Goal: Task Accomplishment & Management: Use online tool/utility

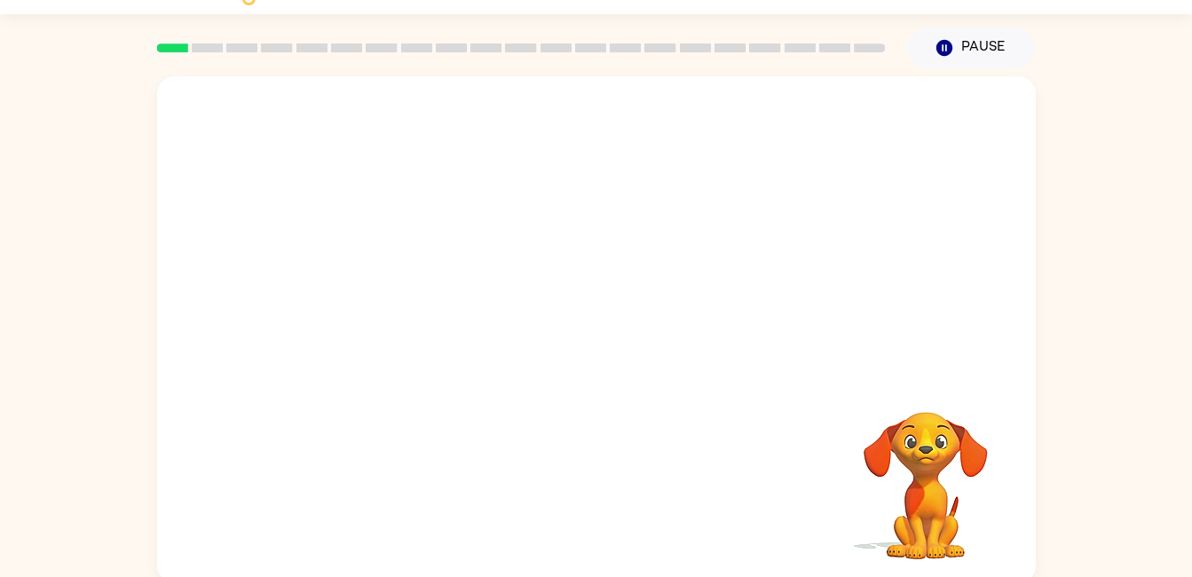
scroll to position [47, 0]
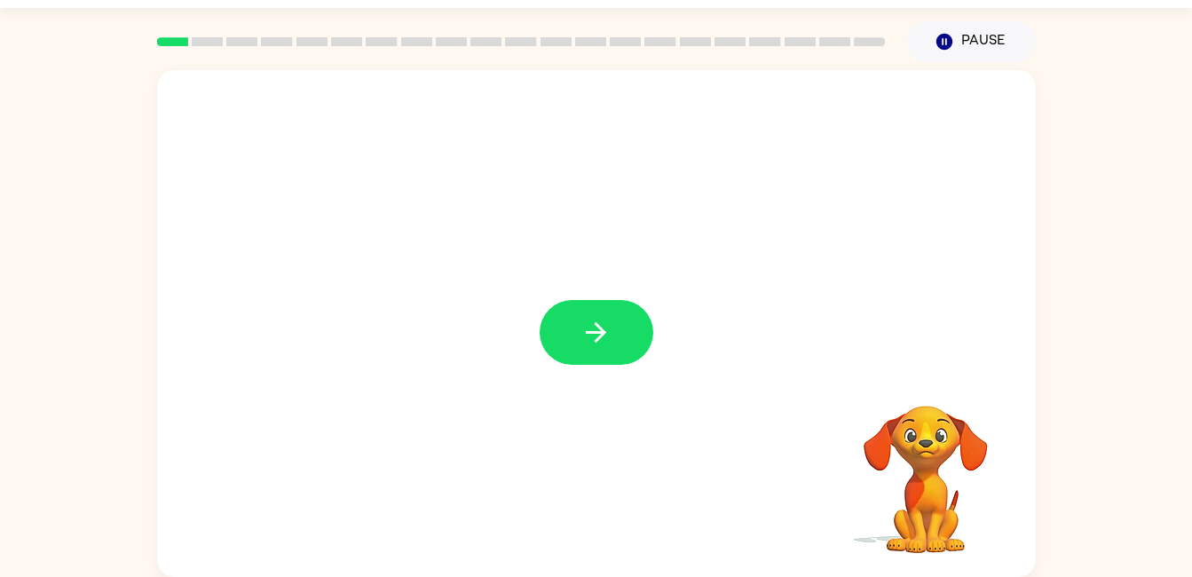
click at [593, 358] on button "button" at bounding box center [596, 332] width 114 height 65
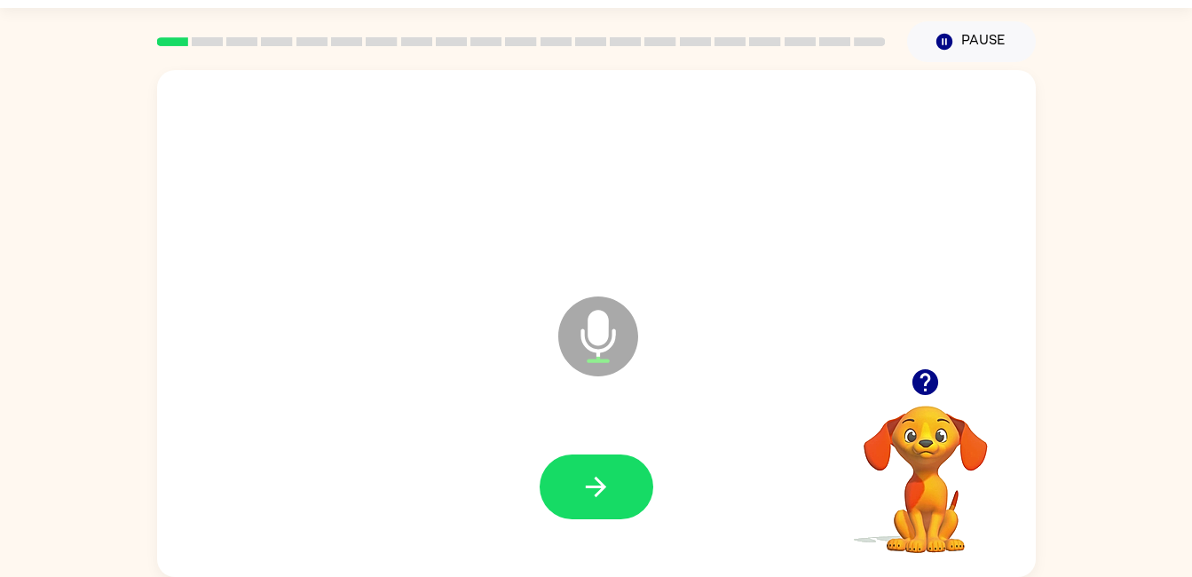
click at [607, 508] on button "button" at bounding box center [596, 486] width 114 height 65
click at [610, 454] on button "button" at bounding box center [596, 486] width 114 height 65
click at [602, 483] on icon "button" at bounding box center [595, 486] width 31 height 31
click at [602, 488] on icon "button" at bounding box center [596, 486] width 20 height 20
click at [603, 492] on icon "button" at bounding box center [595, 486] width 31 height 31
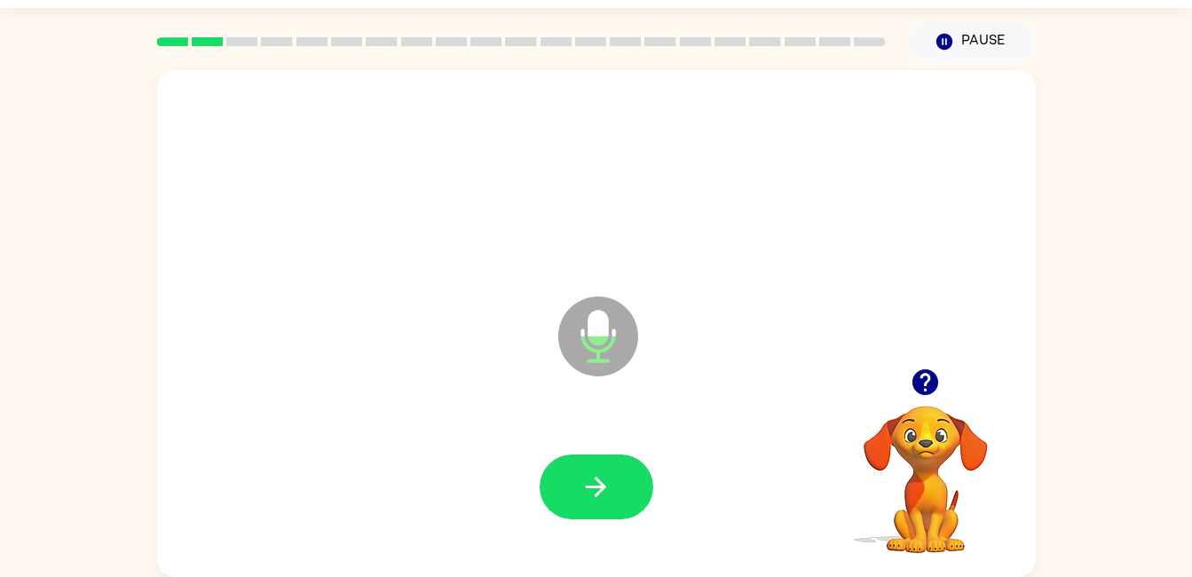
click at [594, 492] on icon "button" at bounding box center [595, 486] width 31 height 31
drag, startPoint x: 594, startPoint y: 492, endPoint x: 583, endPoint y: 492, distance: 11.5
click at [583, 492] on icon "button" at bounding box center [595, 486] width 31 height 31
drag, startPoint x: 609, startPoint y: 508, endPoint x: 583, endPoint y: 482, distance: 36.4
click at [583, 482] on icon "button" at bounding box center [595, 486] width 31 height 31
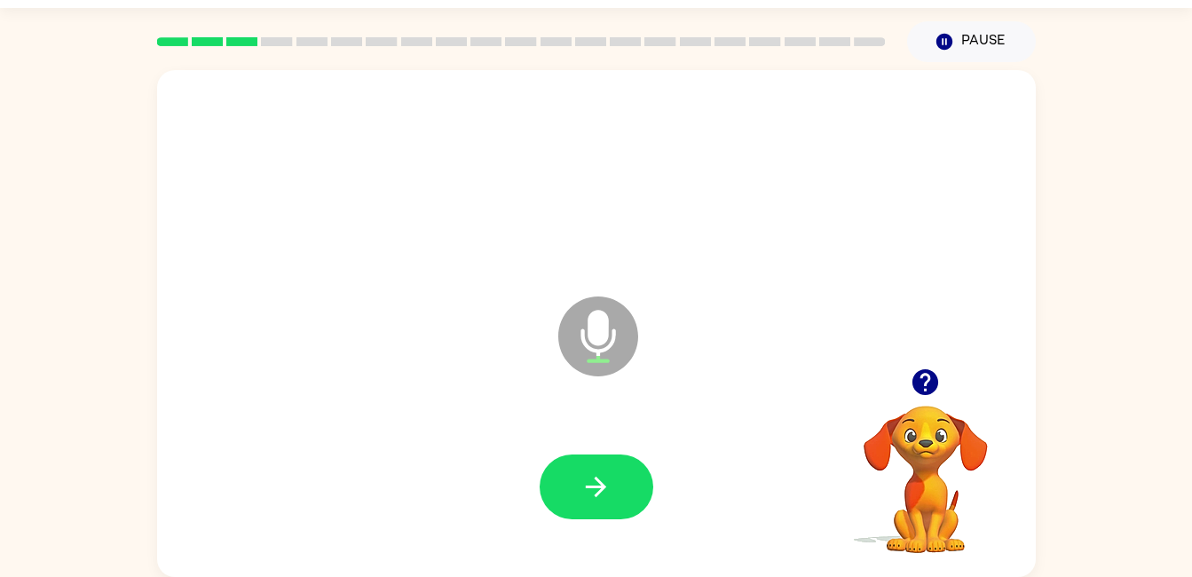
click at [627, 480] on button "button" at bounding box center [596, 486] width 114 height 65
click at [598, 475] on icon "button" at bounding box center [595, 486] width 31 height 31
click at [597, 473] on icon "button" at bounding box center [595, 486] width 31 height 31
click at [619, 500] on button "button" at bounding box center [596, 486] width 114 height 65
drag, startPoint x: 619, startPoint y: 500, endPoint x: 578, endPoint y: 506, distance: 41.3
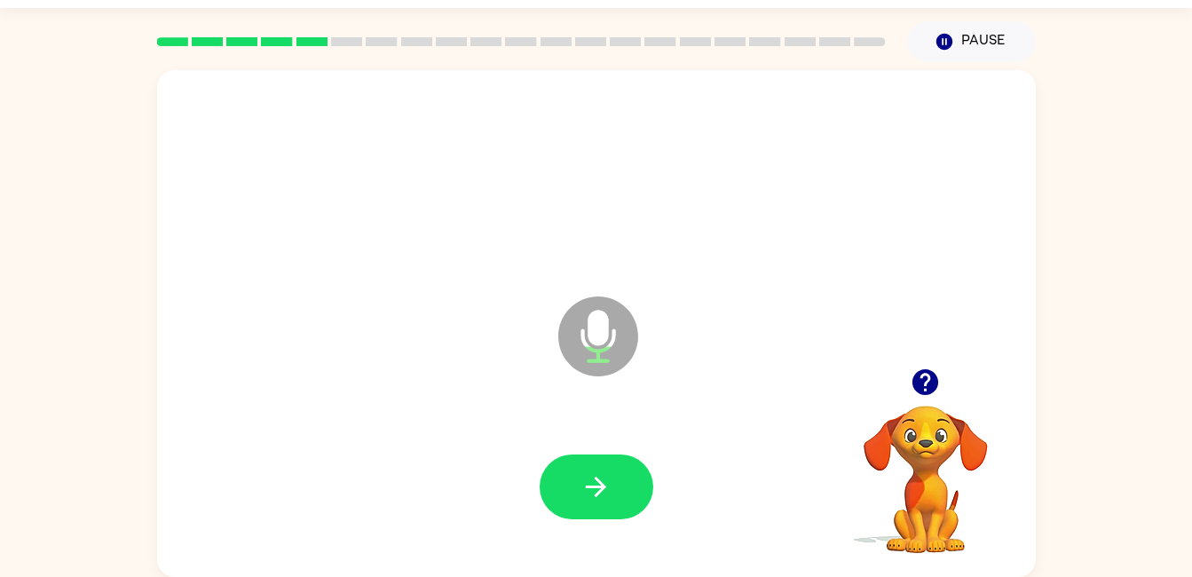
click at [578, 506] on button "button" at bounding box center [596, 486] width 114 height 65
click at [586, 503] on button "button" at bounding box center [596, 486] width 114 height 65
click at [917, 372] on icon "button" at bounding box center [924, 381] width 31 height 31
click at [620, 487] on button "button" at bounding box center [596, 486] width 114 height 65
click at [544, 483] on button "button" at bounding box center [596, 486] width 114 height 65
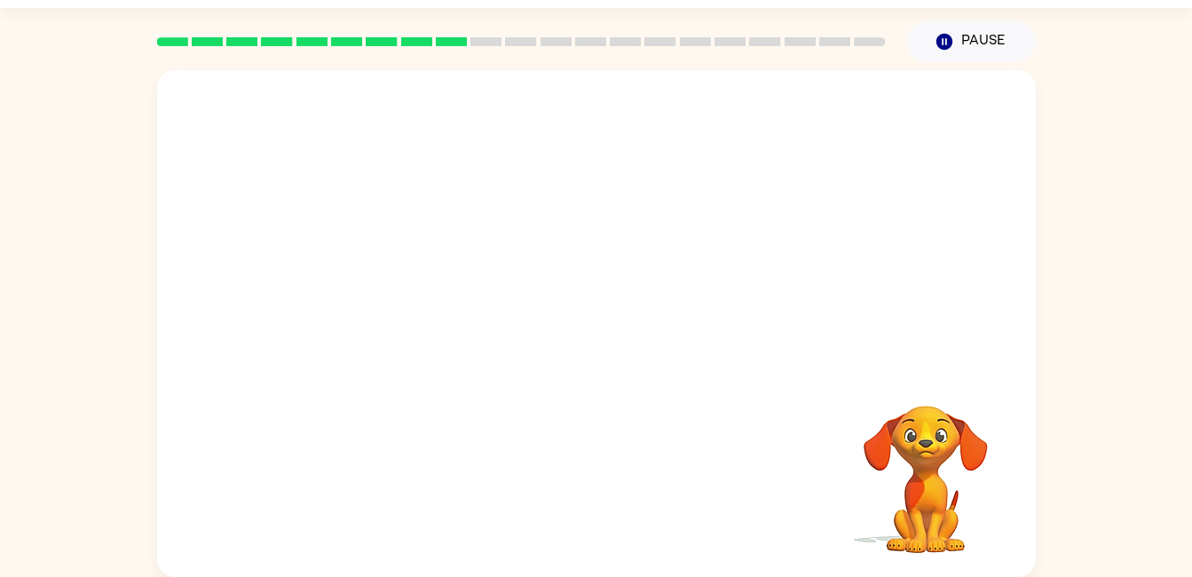
click at [384, 104] on div at bounding box center [596, 323] width 878 height 507
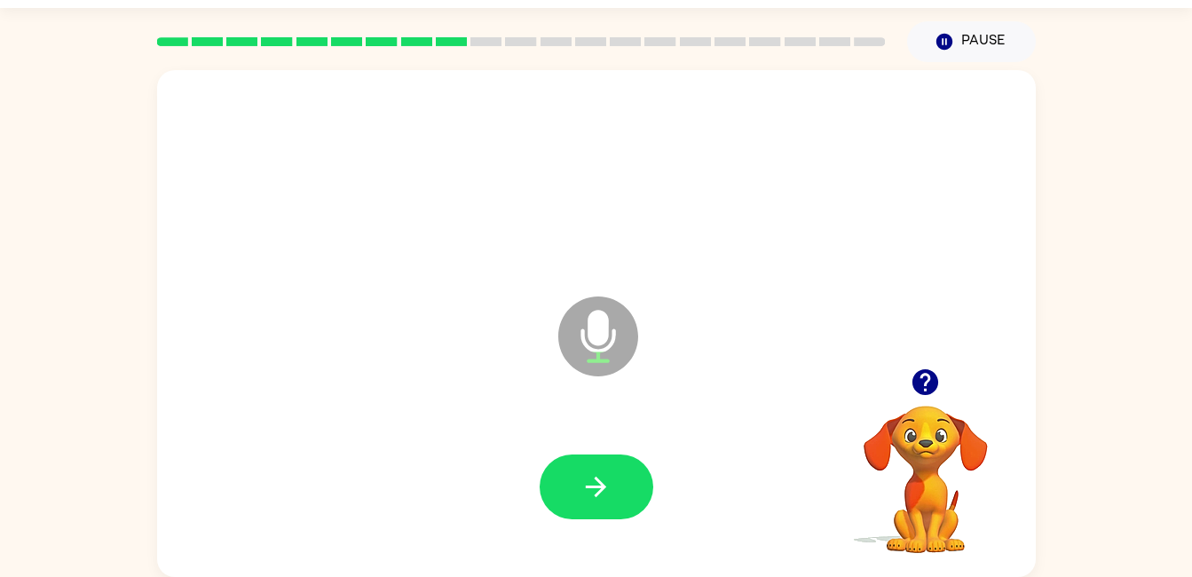
click at [628, 504] on button "button" at bounding box center [596, 486] width 114 height 65
click at [933, 374] on icon "button" at bounding box center [925, 382] width 26 height 26
click at [618, 517] on button "button" at bounding box center [596, 486] width 114 height 65
click at [557, 511] on button "button" at bounding box center [596, 486] width 114 height 65
drag, startPoint x: 564, startPoint y: 509, endPoint x: 539, endPoint y: 500, distance: 27.2
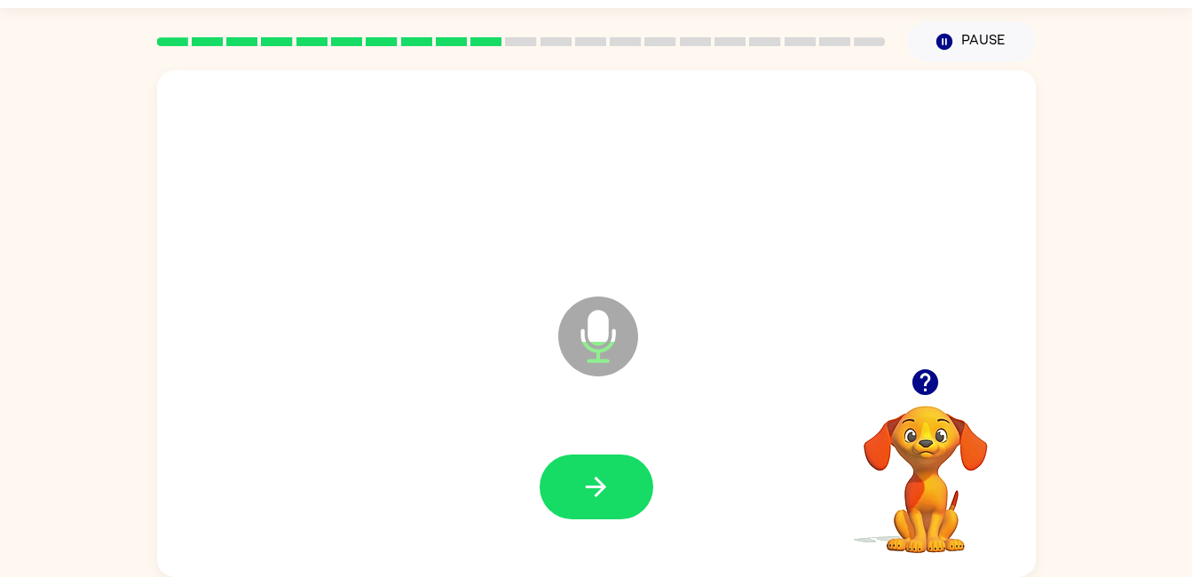
click at [539, 500] on div at bounding box center [596, 486] width 114 height 65
click at [562, 501] on button "button" at bounding box center [596, 486] width 114 height 65
click at [609, 496] on icon "button" at bounding box center [595, 486] width 31 height 31
drag, startPoint x: 609, startPoint y: 496, endPoint x: 473, endPoint y: 489, distance: 135.9
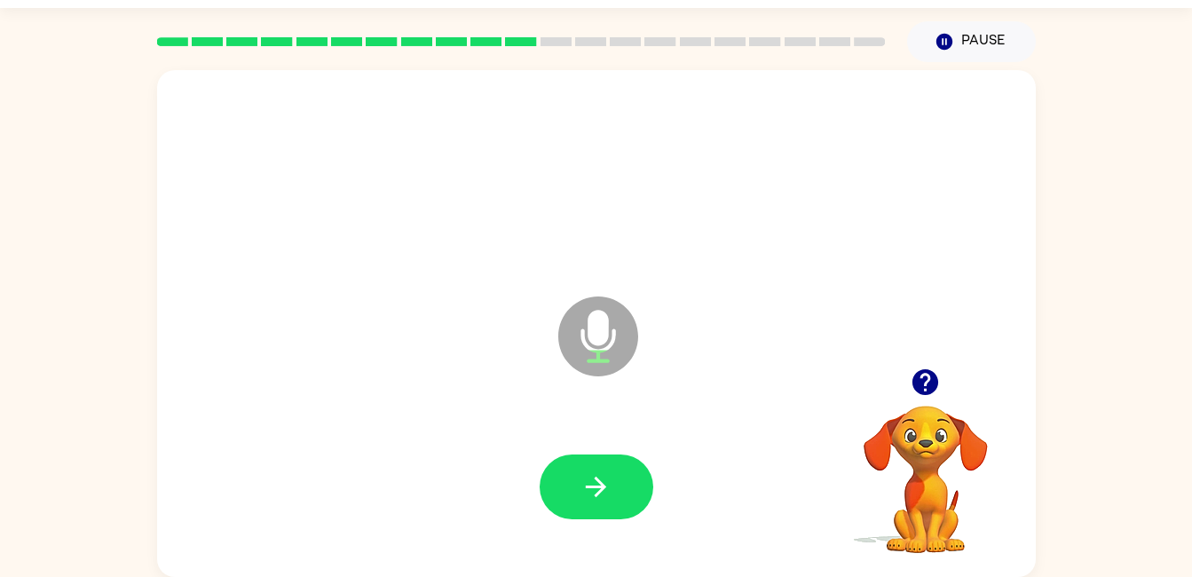
click at [473, 489] on div at bounding box center [596, 487] width 843 height 146
click at [594, 503] on button "button" at bounding box center [596, 486] width 114 height 65
click at [562, 491] on button "button" at bounding box center [596, 486] width 114 height 65
click at [619, 471] on button "button" at bounding box center [596, 486] width 114 height 65
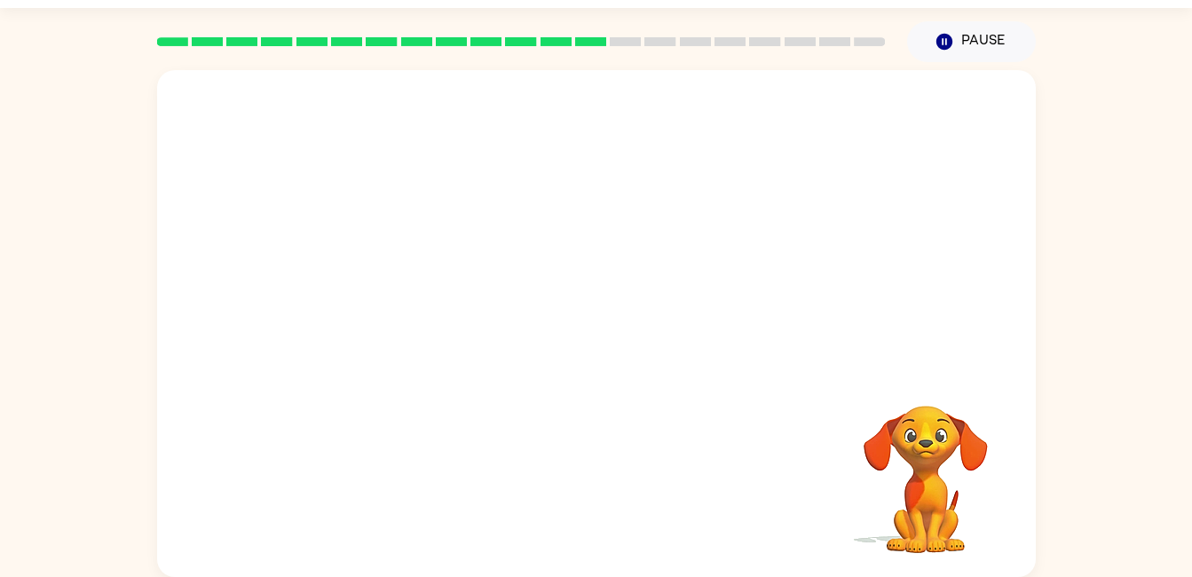
drag, startPoint x: 769, startPoint y: 446, endPoint x: 1204, endPoint y: 329, distance: 450.3
click at [1191, 329] on html "William Jackson ( Logout ) Pause Pause Your browser must support playing .mp4 f…" at bounding box center [596, 265] width 1192 height 624
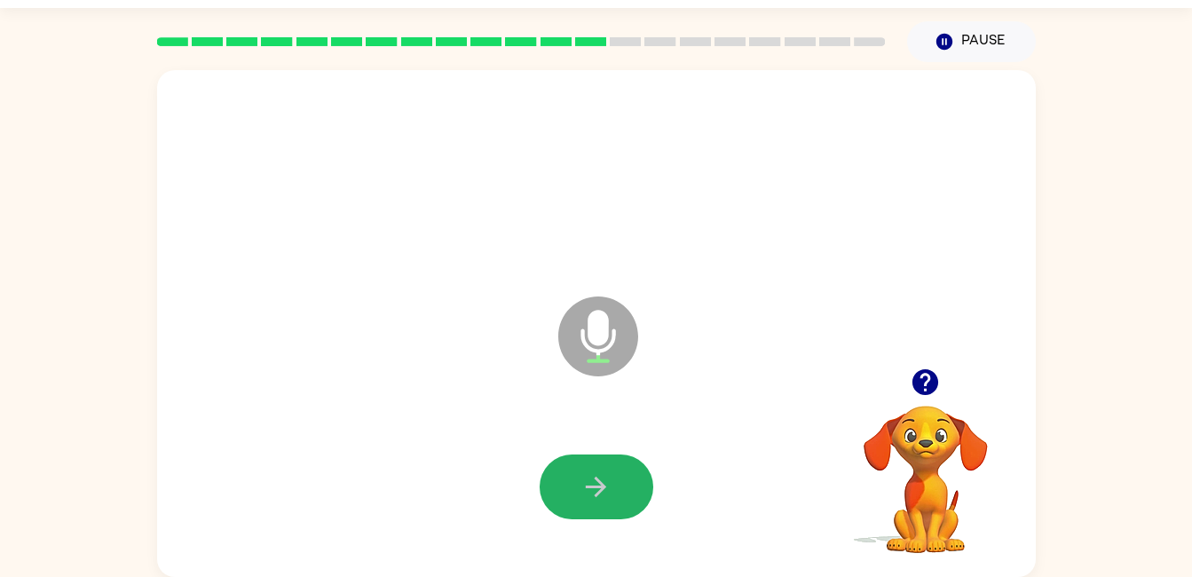
click at [586, 503] on button "button" at bounding box center [596, 486] width 114 height 65
drag, startPoint x: 586, startPoint y: 503, endPoint x: 564, endPoint y: 508, distance: 21.9
click at [564, 508] on button "button" at bounding box center [596, 486] width 114 height 65
click at [562, 509] on button "button" at bounding box center [596, 486] width 114 height 65
drag, startPoint x: 563, startPoint y: 509, endPoint x: 544, endPoint y: 482, distance: 33.7
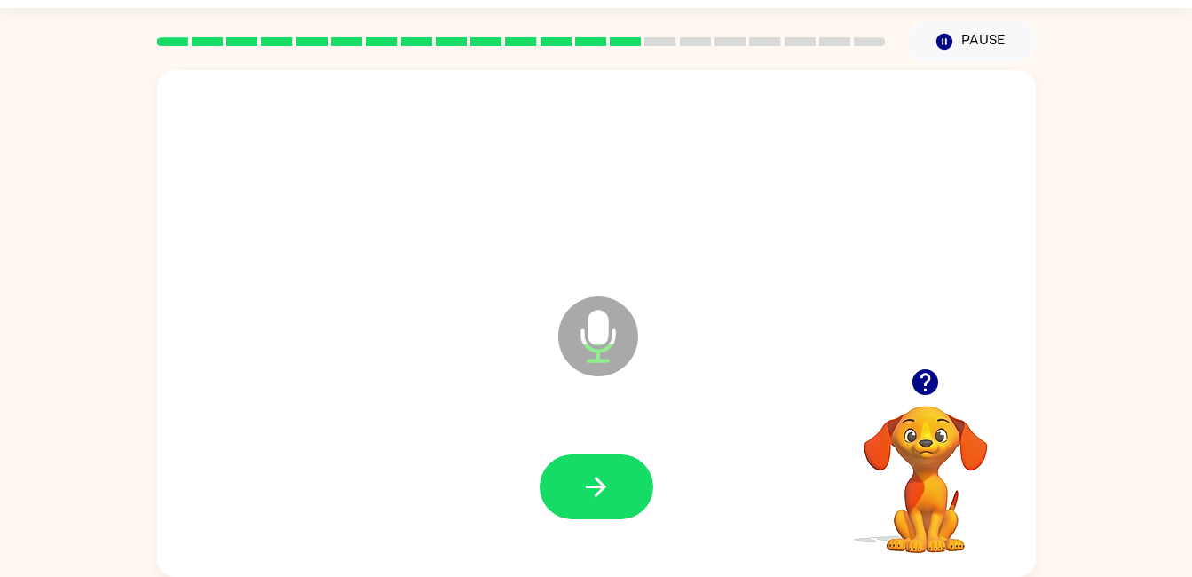
click at [544, 482] on button "button" at bounding box center [596, 486] width 114 height 65
click at [594, 496] on icon "button" at bounding box center [595, 486] width 31 height 31
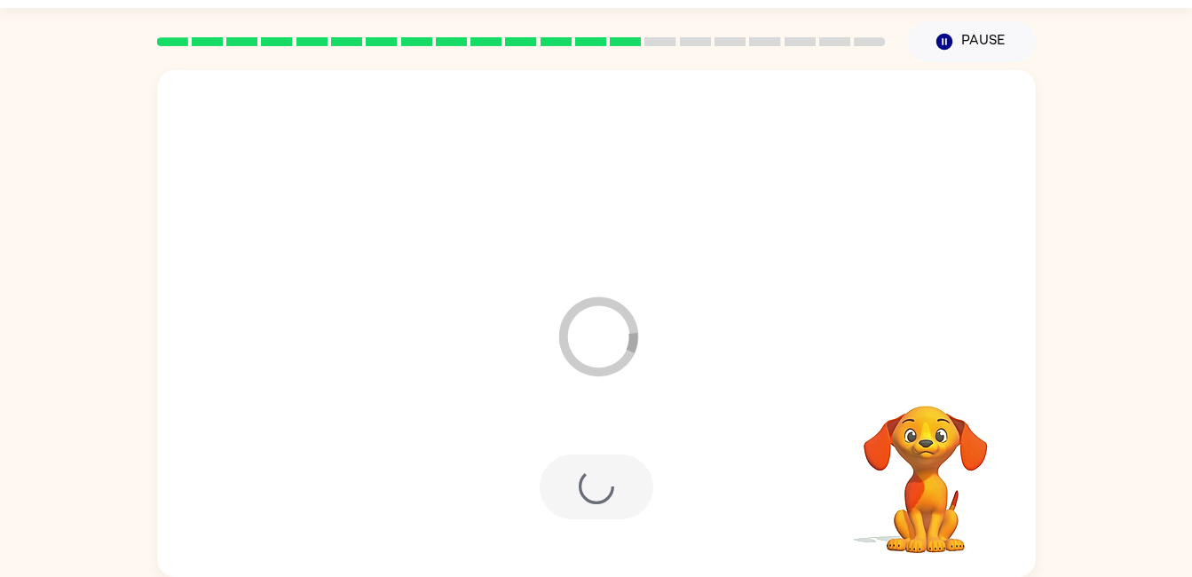
click at [594, 496] on div at bounding box center [596, 486] width 114 height 65
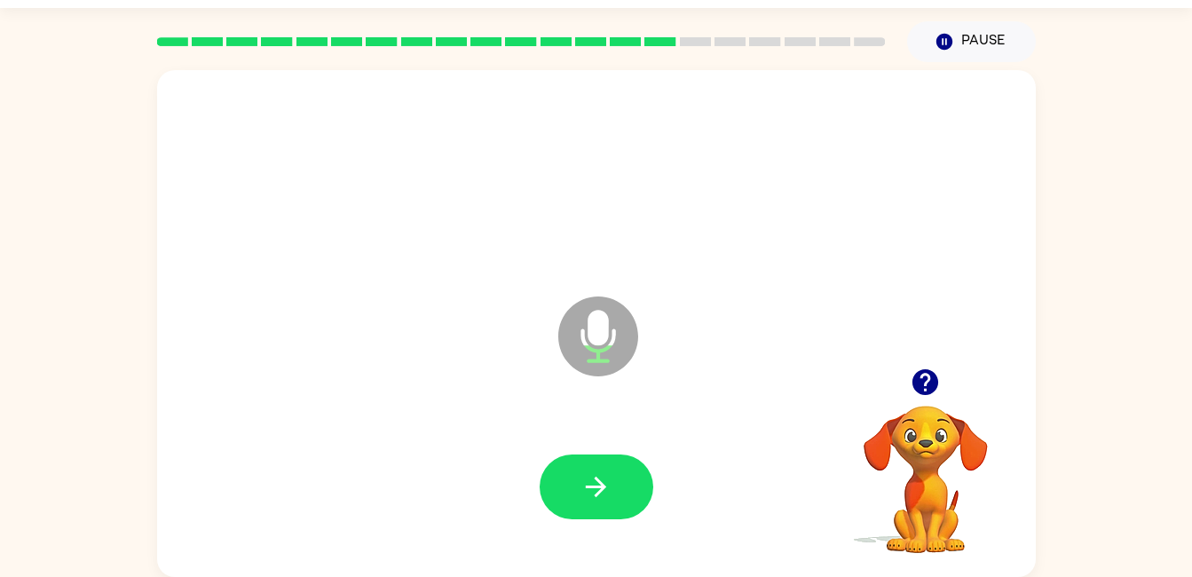
click at [598, 500] on icon "button" at bounding box center [595, 486] width 31 height 31
click at [602, 497] on icon "button" at bounding box center [595, 486] width 31 height 31
drag, startPoint x: 602, startPoint y: 497, endPoint x: 585, endPoint y: 491, distance: 18.0
click at [585, 491] on icon "button" at bounding box center [595, 486] width 31 height 31
click at [652, 514] on div at bounding box center [596, 486] width 114 height 65
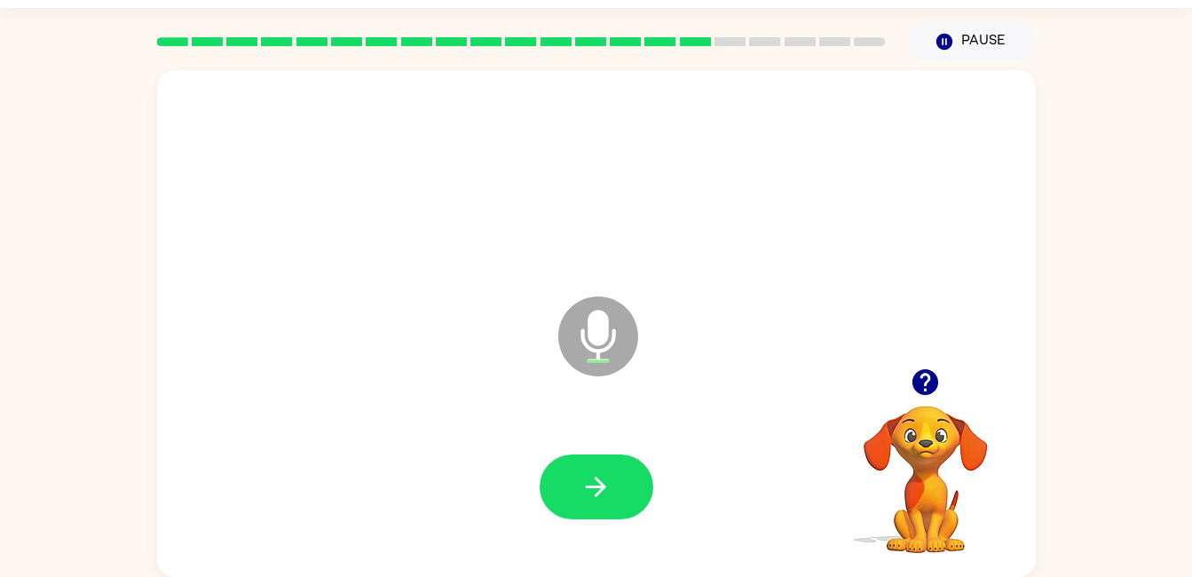
click at [641, 508] on button "button" at bounding box center [596, 486] width 114 height 65
click at [641, 508] on div at bounding box center [596, 486] width 114 height 65
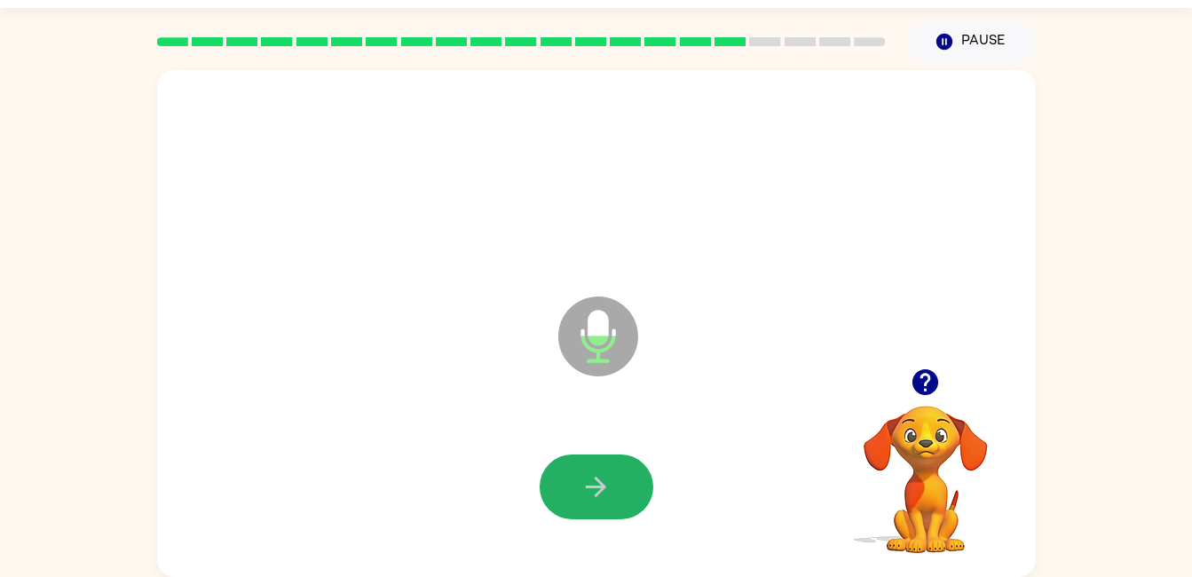
click at [579, 466] on button "button" at bounding box center [596, 486] width 114 height 65
click at [616, 471] on button "button" at bounding box center [596, 486] width 114 height 65
click at [598, 473] on icon "button" at bounding box center [595, 486] width 31 height 31
click at [586, 484] on icon "button" at bounding box center [595, 486] width 31 height 31
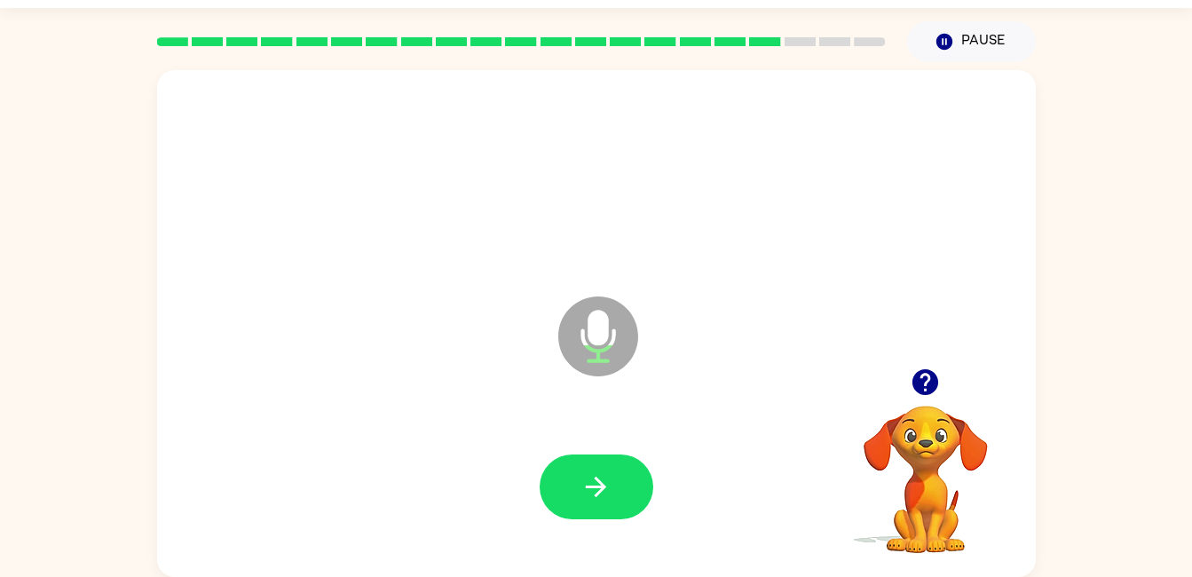
click at [613, 455] on button "button" at bounding box center [596, 486] width 114 height 65
click at [639, 460] on button "button" at bounding box center [596, 486] width 114 height 65
click at [568, 480] on button "button" at bounding box center [596, 486] width 114 height 65
drag, startPoint x: 568, startPoint y: 480, endPoint x: 470, endPoint y: 514, distance: 103.3
click at [470, 514] on div at bounding box center [596, 487] width 843 height 146
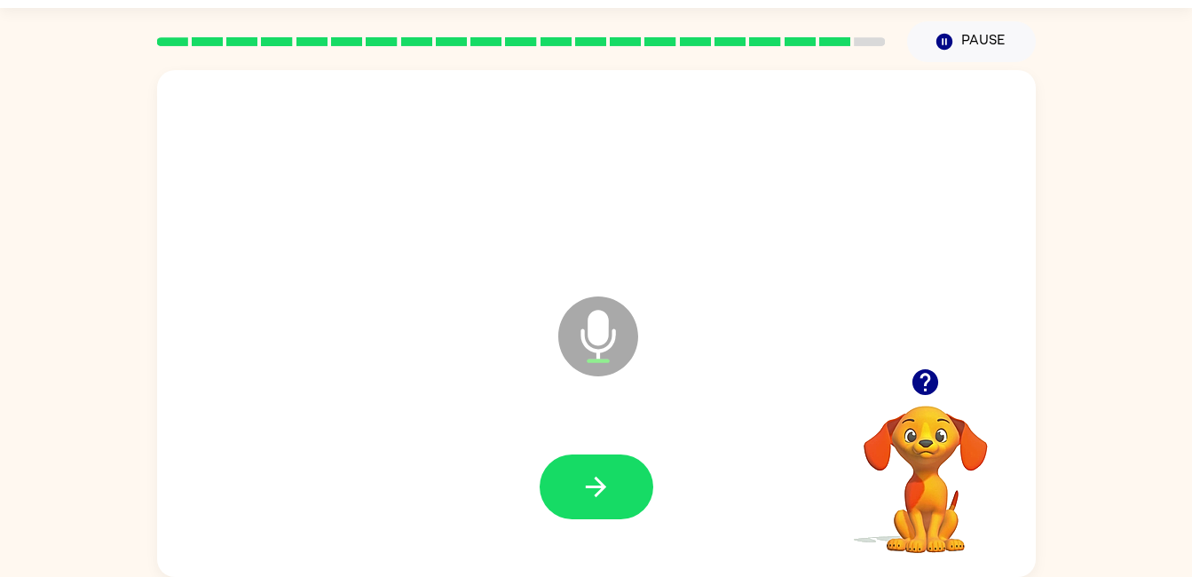
click at [567, 502] on button "button" at bounding box center [596, 486] width 114 height 65
click at [612, 473] on button "button" at bounding box center [596, 486] width 114 height 65
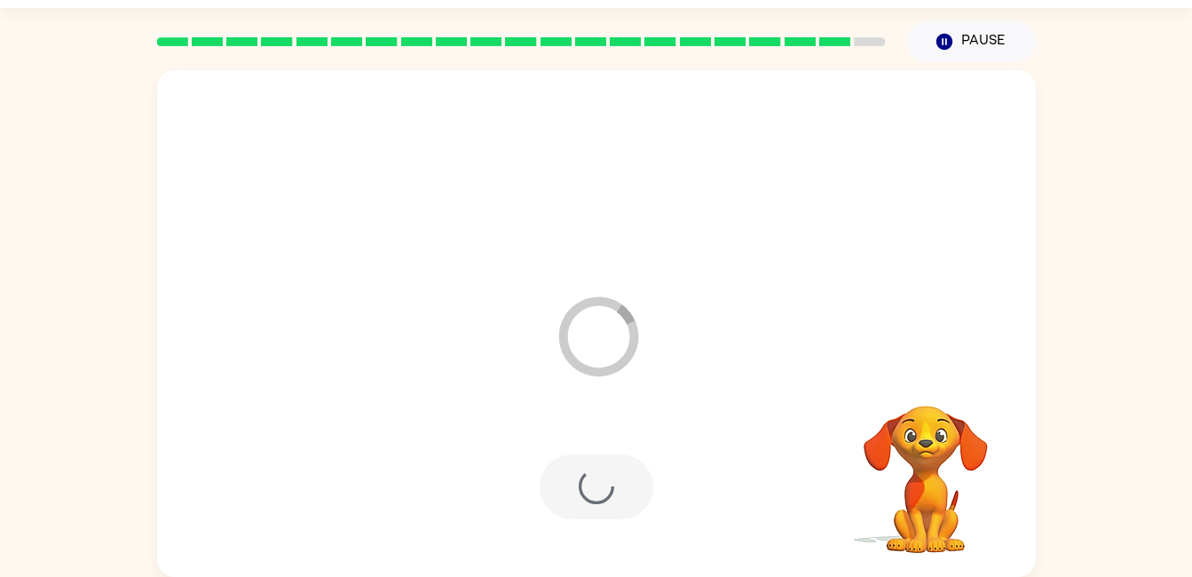
scroll to position [15, 0]
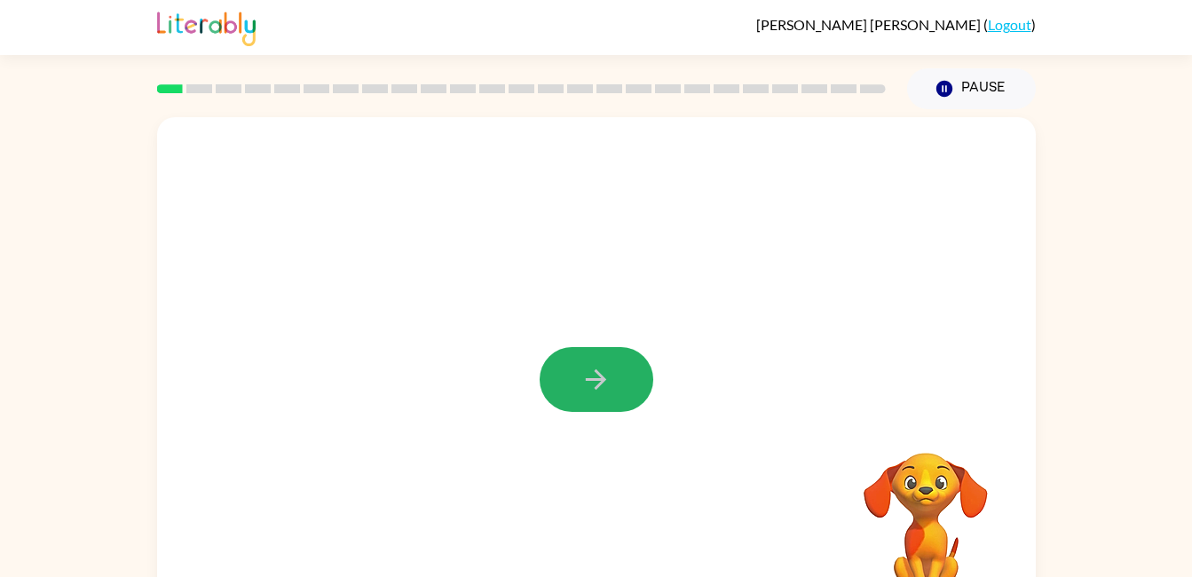
click at [586, 406] on button "button" at bounding box center [596, 379] width 114 height 65
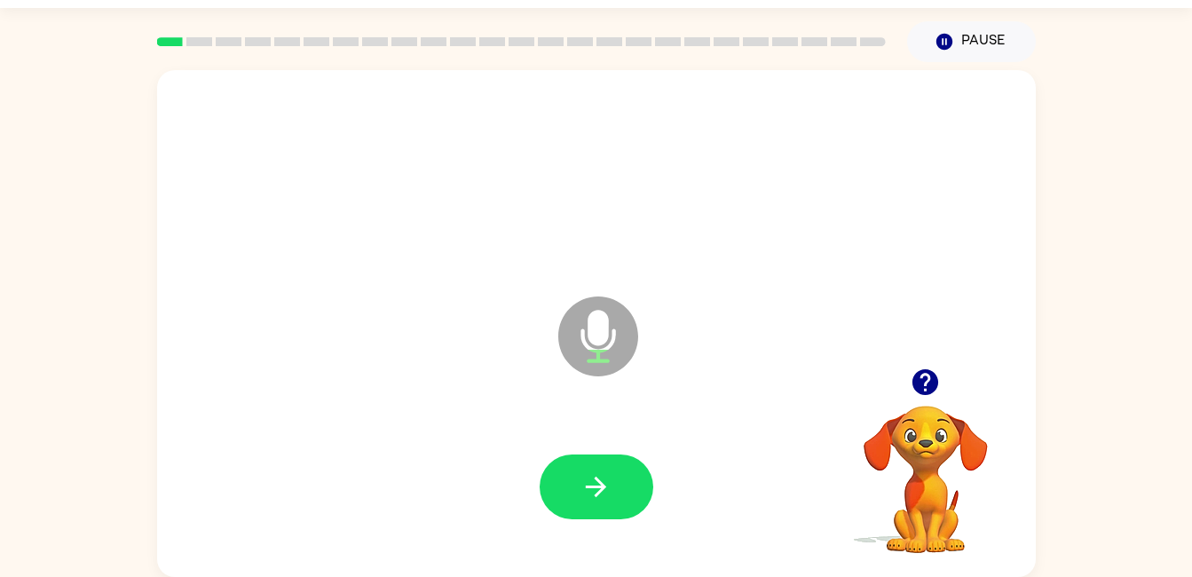
click at [571, 464] on button "button" at bounding box center [596, 486] width 114 height 65
click at [563, 461] on button "button" at bounding box center [596, 486] width 114 height 65
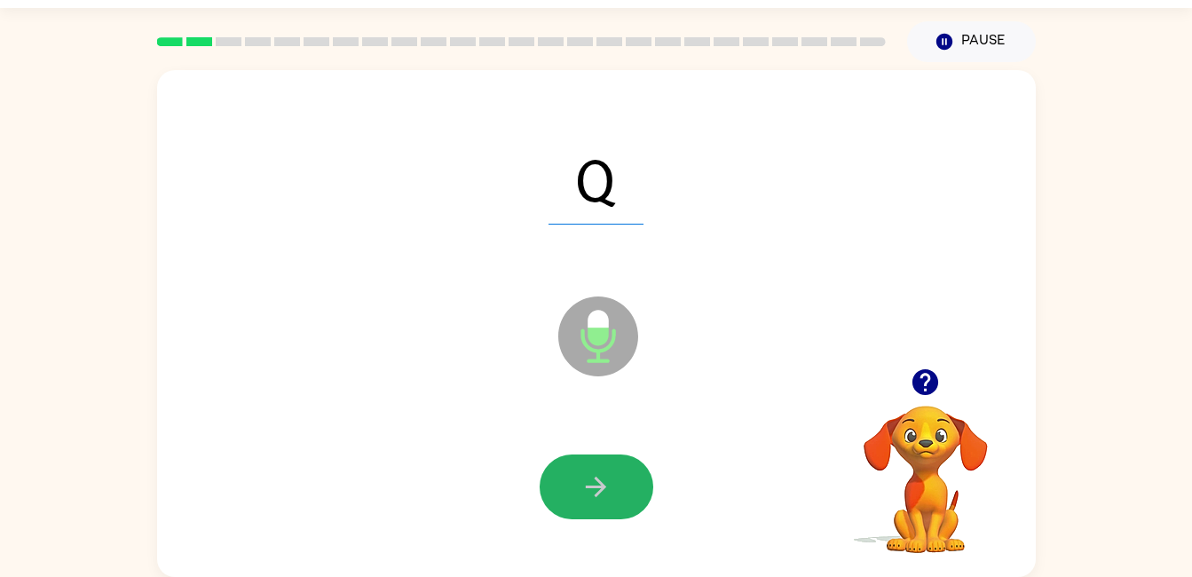
click at [592, 510] on button "button" at bounding box center [596, 486] width 114 height 65
click at [578, 487] on button "button" at bounding box center [596, 486] width 114 height 65
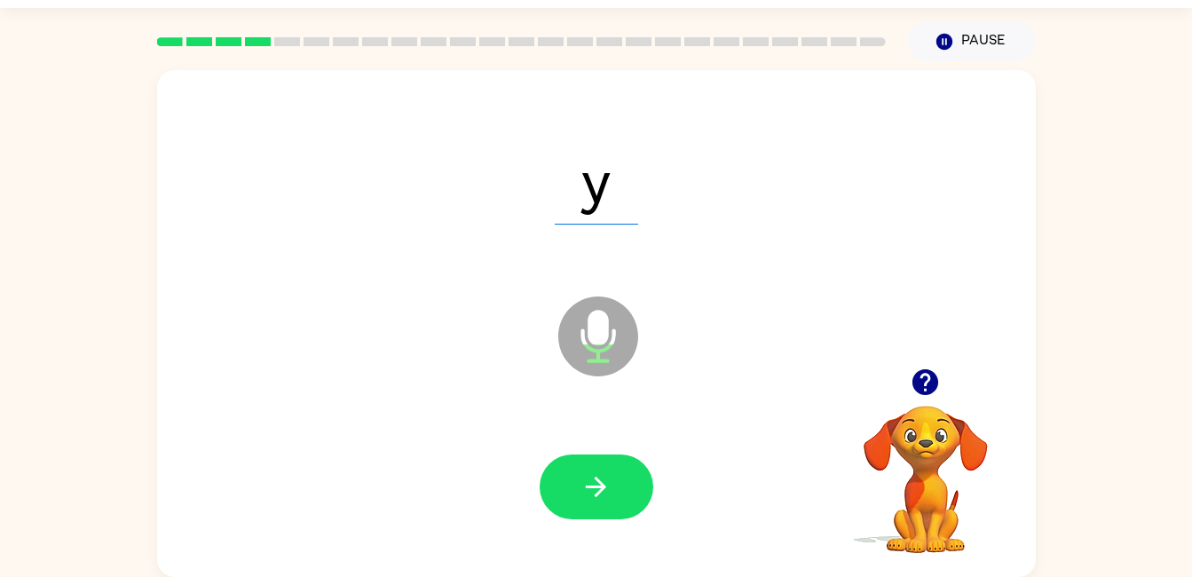
drag, startPoint x: 578, startPoint y: 487, endPoint x: 470, endPoint y: 474, distance: 108.2
click at [470, 474] on div at bounding box center [596, 487] width 843 height 146
click at [610, 459] on button "button" at bounding box center [596, 486] width 114 height 65
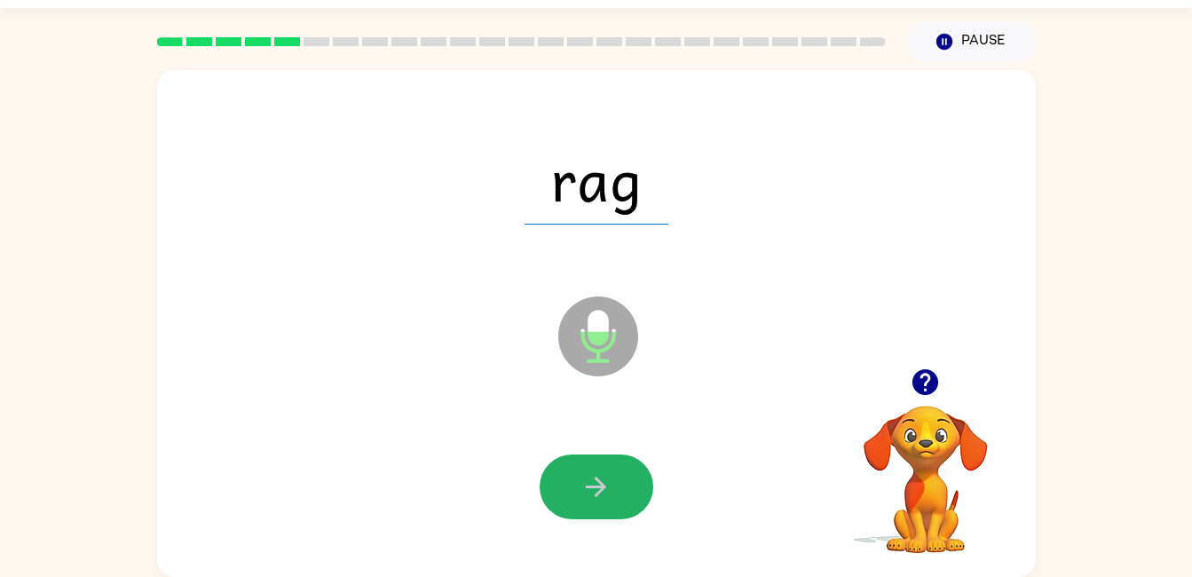
drag, startPoint x: 599, startPoint y: 463, endPoint x: 602, endPoint y: 448, distance: 15.3
click at [602, 448] on div at bounding box center [596, 487] width 843 height 146
drag, startPoint x: 614, startPoint y: 486, endPoint x: 613, endPoint y: 474, distance: 12.5
click at [613, 474] on button "button" at bounding box center [596, 486] width 114 height 65
click at [604, 511] on button "button" at bounding box center [596, 486] width 114 height 65
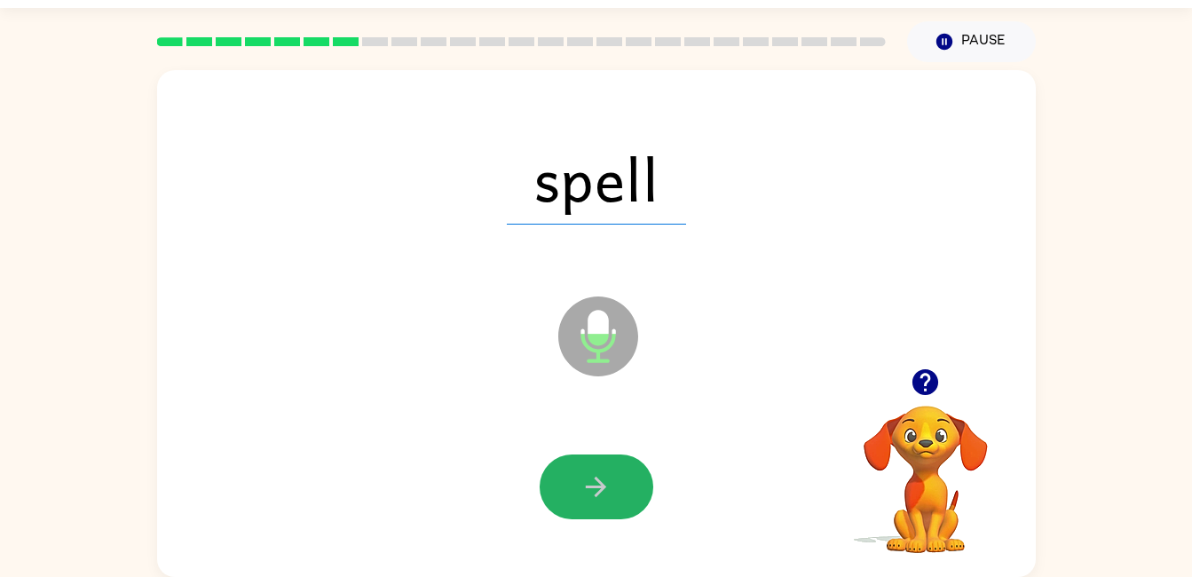
click at [602, 501] on icon "button" at bounding box center [595, 486] width 31 height 31
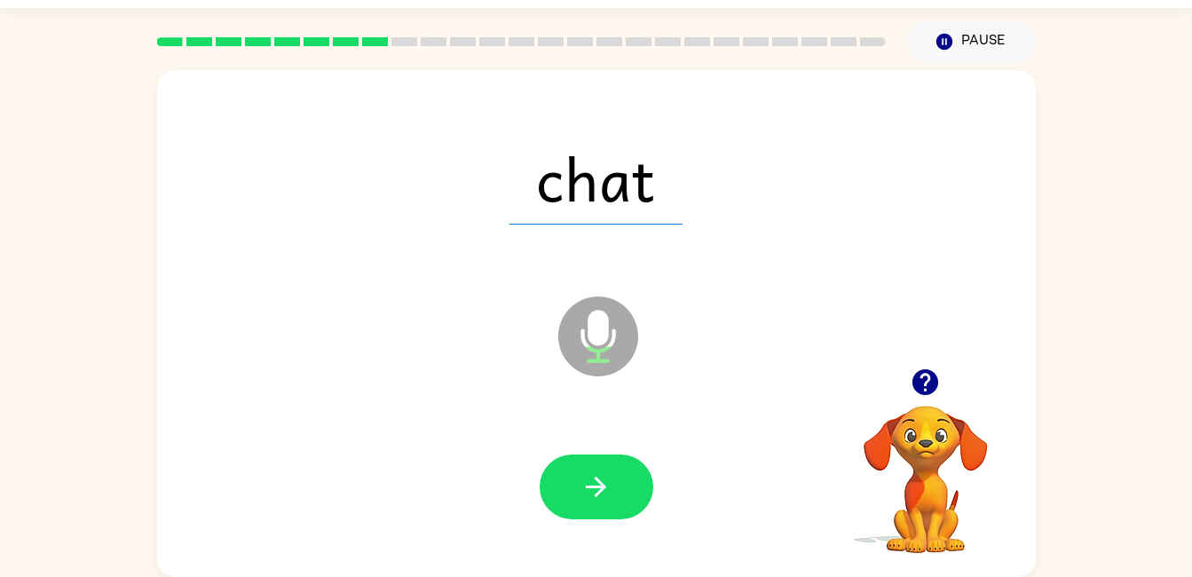
click at [590, 496] on icon "button" at bounding box center [595, 486] width 31 height 31
click at [587, 496] on icon "button" at bounding box center [595, 486] width 31 height 31
click at [605, 519] on div at bounding box center [596, 487] width 843 height 146
click at [602, 514] on button "button" at bounding box center [596, 486] width 114 height 65
click at [599, 493] on icon "button" at bounding box center [596, 486] width 20 height 20
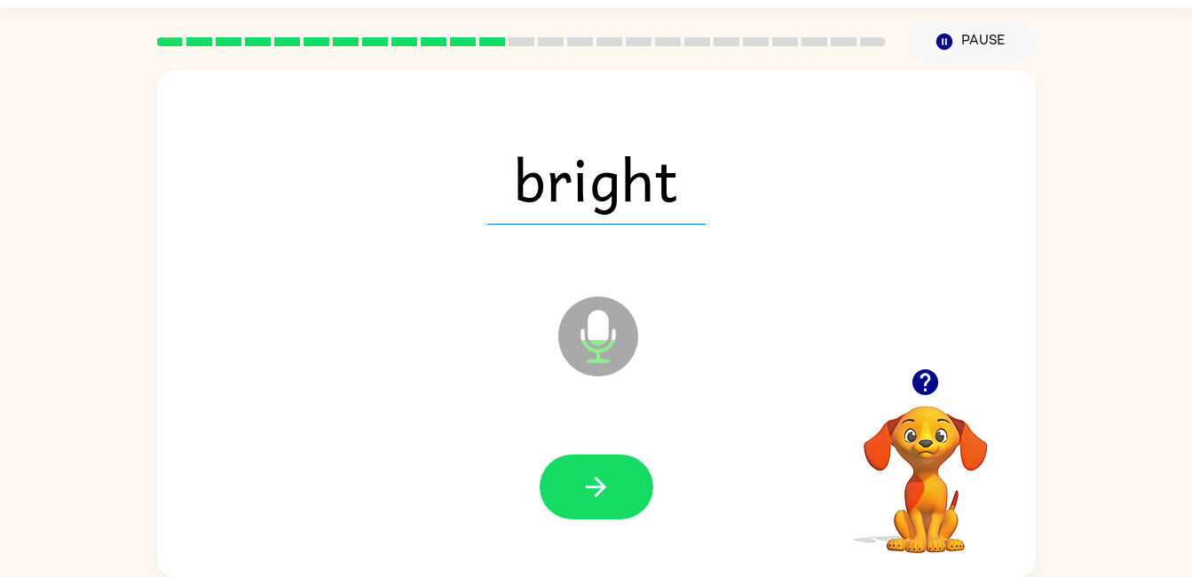
drag, startPoint x: 592, startPoint y: 494, endPoint x: 485, endPoint y: 494, distance: 106.5
click at [485, 494] on div at bounding box center [596, 487] width 843 height 146
click at [545, 497] on button "button" at bounding box center [596, 486] width 114 height 65
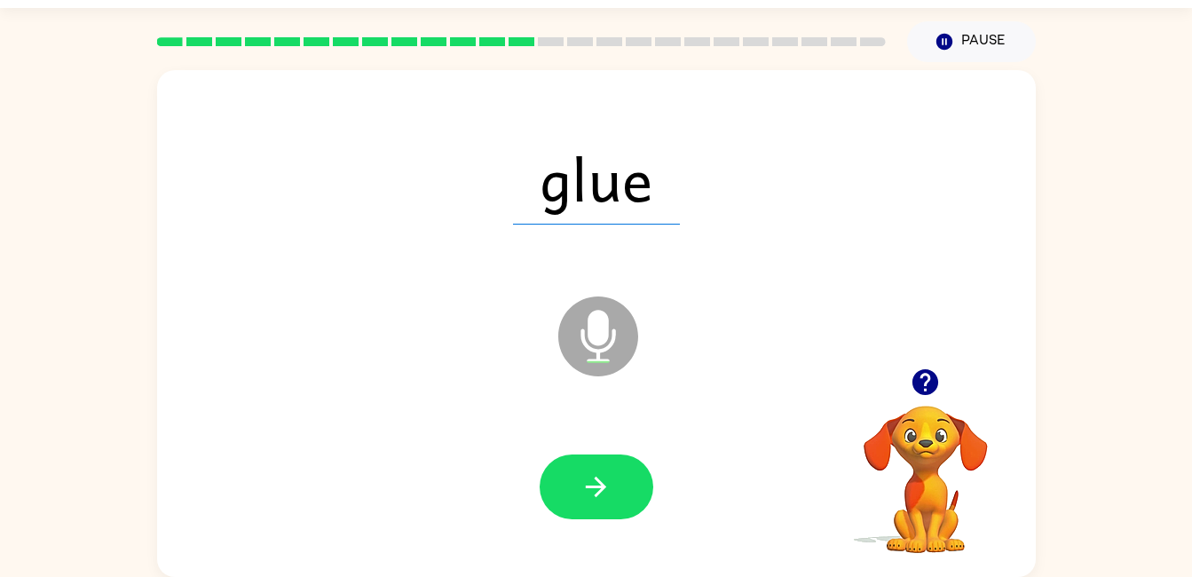
click at [582, 489] on icon "button" at bounding box center [595, 486] width 31 height 31
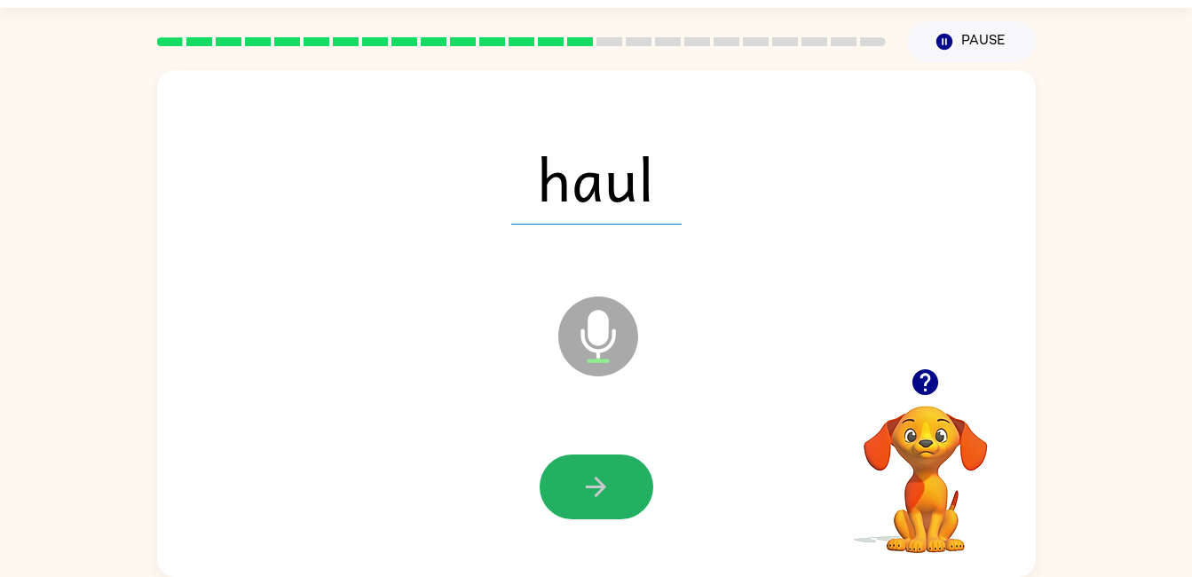
click at [637, 489] on button "button" at bounding box center [596, 486] width 114 height 65
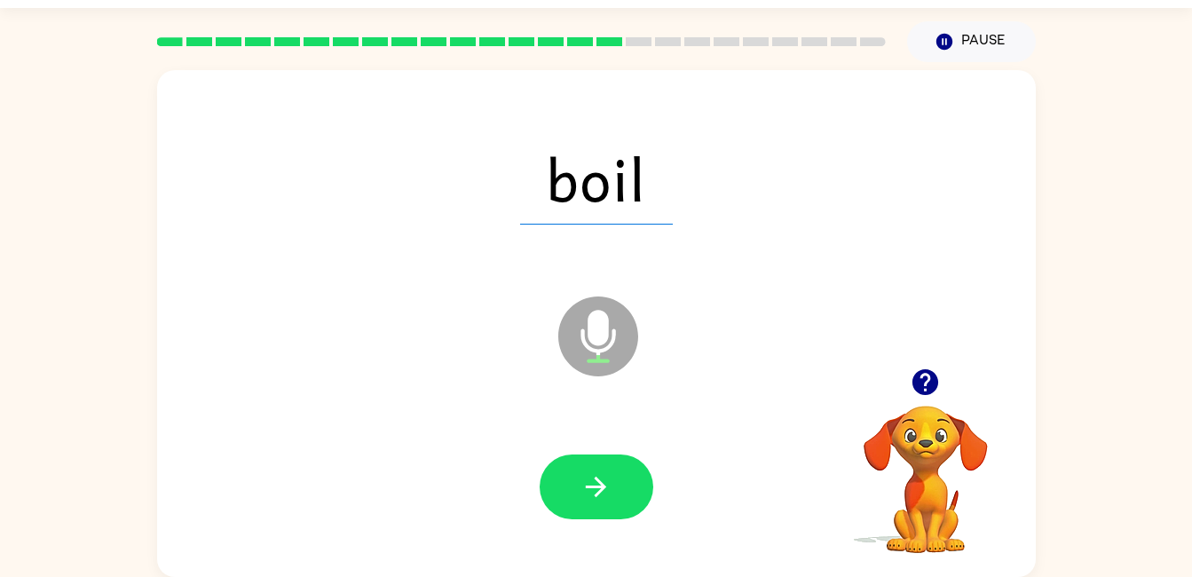
click at [636, 482] on button "button" at bounding box center [596, 486] width 114 height 65
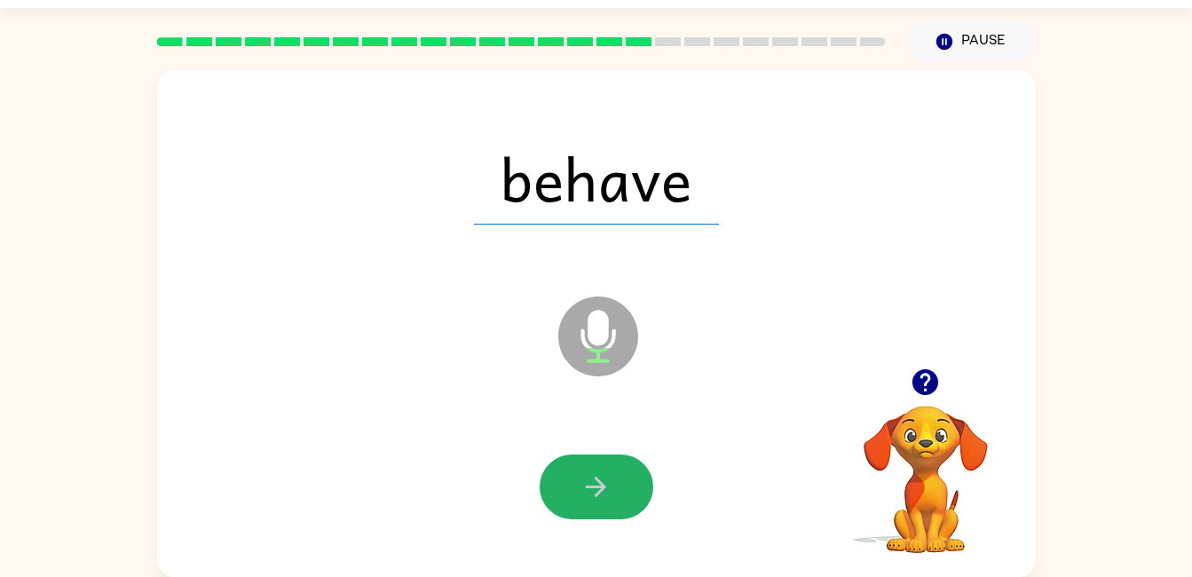
click at [634, 472] on button "button" at bounding box center [596, 486] width 114 height 65
drag, startPoint x: 634, startPoint y: 472, endPoint x: 618, endPoint y: 476, distance: 17.2
click at [618, 476] on button "button" at bounding box center [596, 486] width 114 height 65
click at [612, 466] on button "button" at bounding box center [596, 486] width 114 height 65
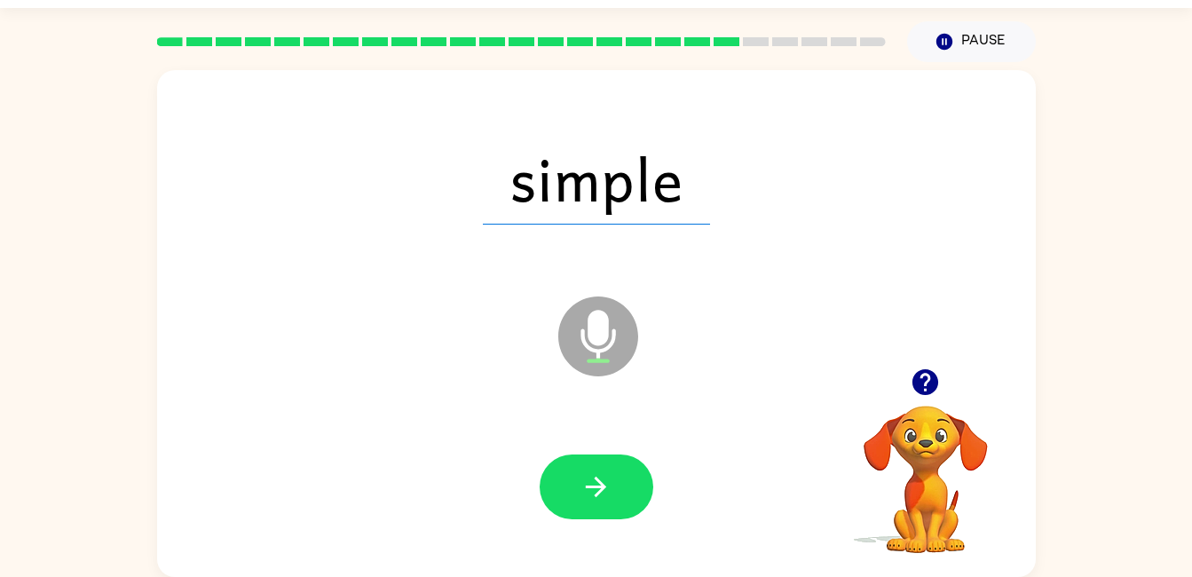
drag, startPoint x: 612, startPoint y: 466, endPoint x: 602, endPoint y: 470, distance: 11.5
click at [602, 471] on icon "button" at bounding box center [595, 486] width 31 height 31
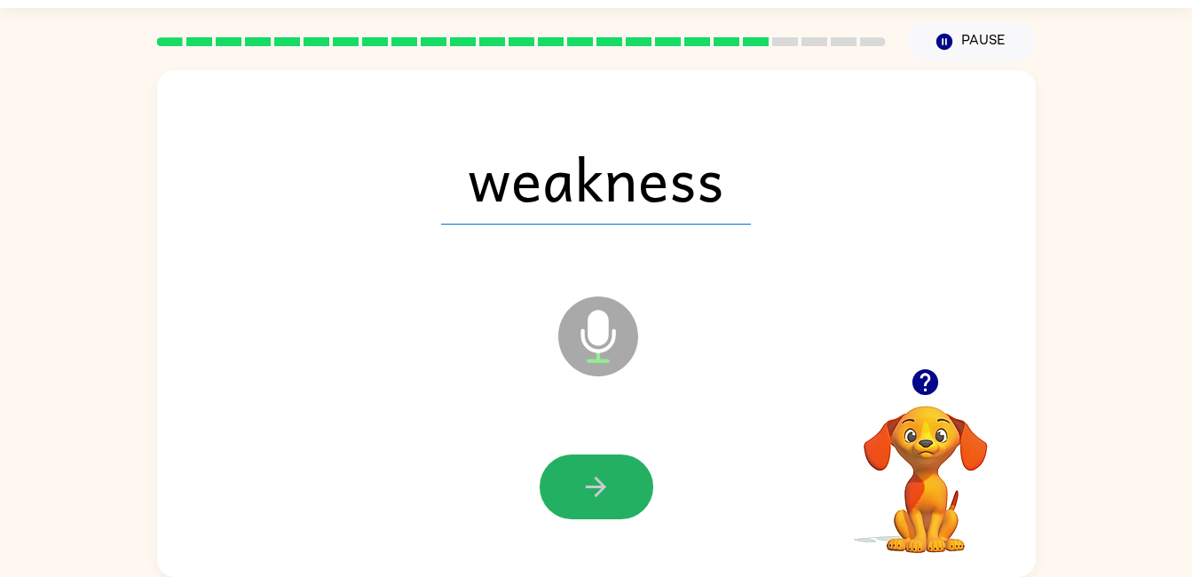
click at [615, 497] on button "button" at bounding box center [596, 486] width 114 height 65
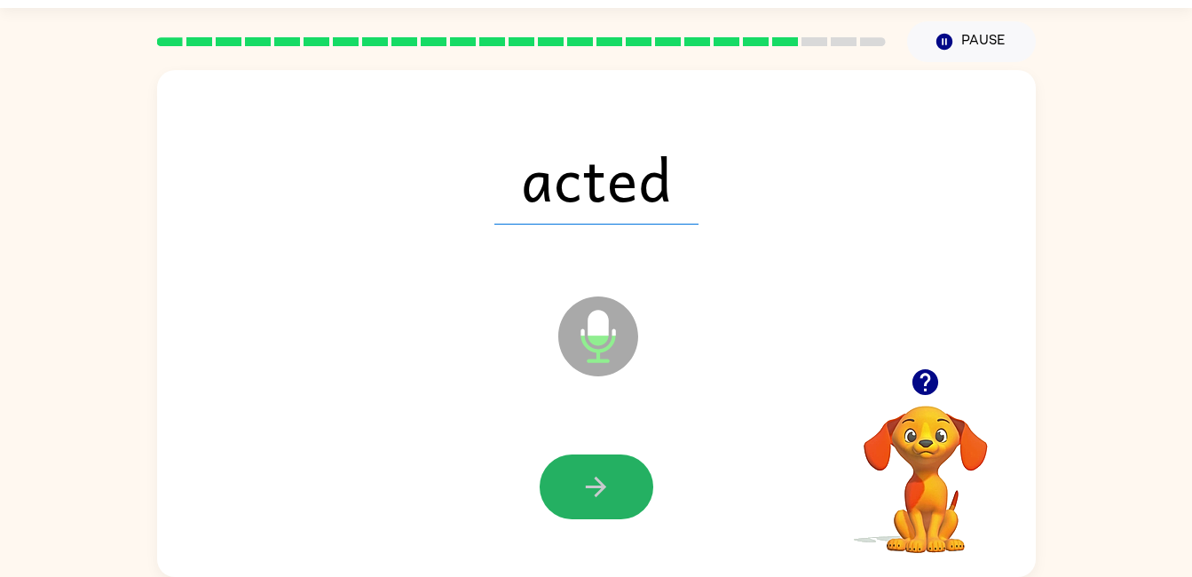
click at [594, 471] on icon "button" at bounding box center [595, 486] width 31 height 31
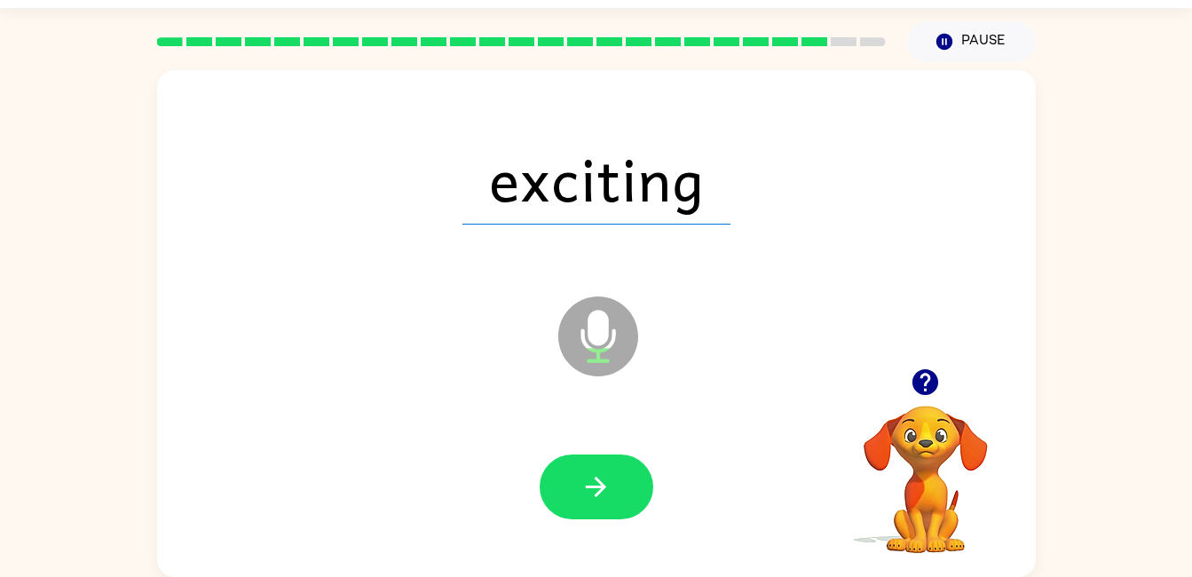
click at [624, 459] on button "button" at bounding box center [596, 486] width 114 height 65
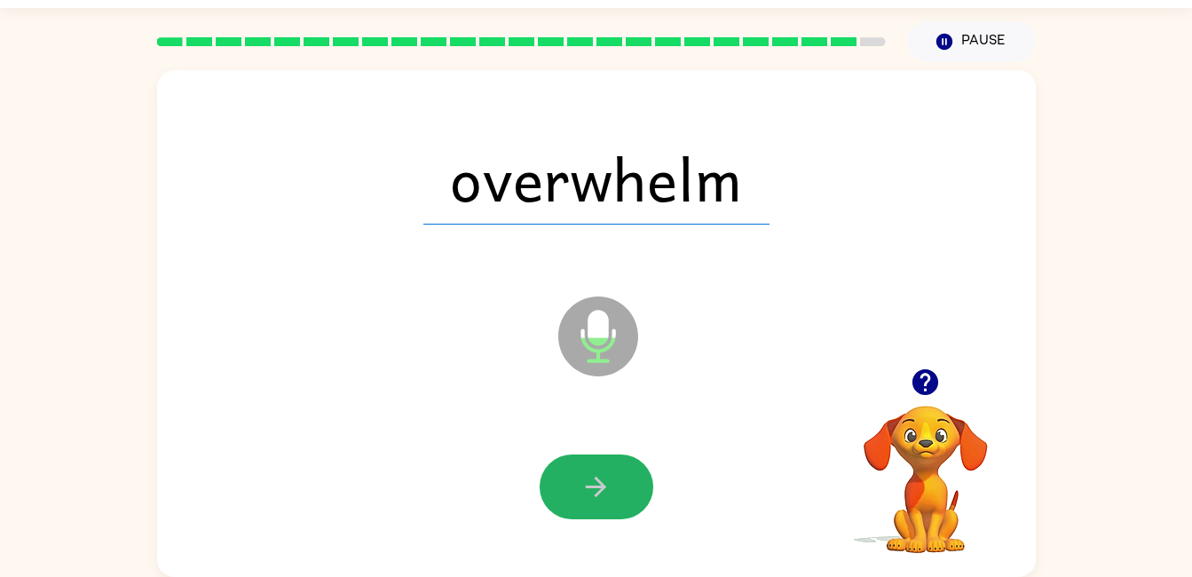
click at [573, 484] on button "button" at bounding box center [596, 486] width 114 height 65
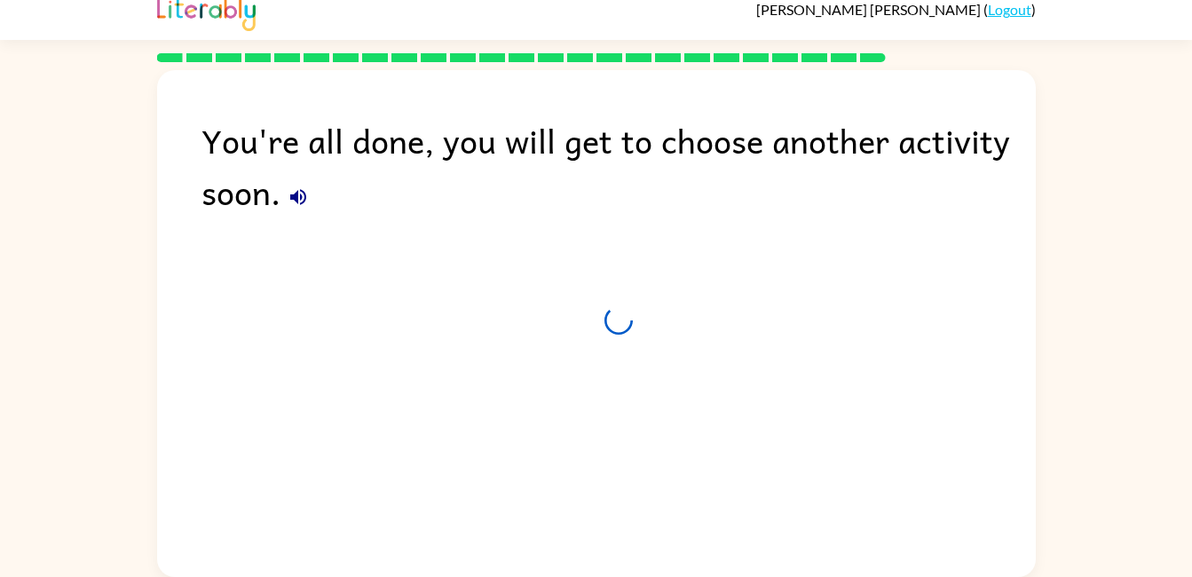
scroll to position [15, 0]
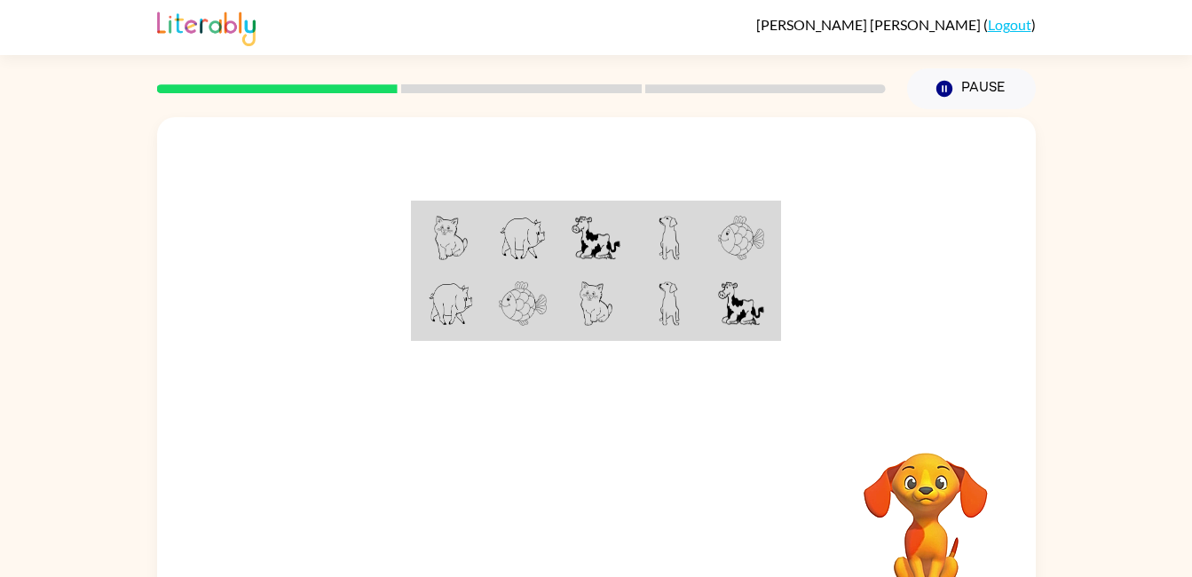
click at [597, 275] on td at bounding box center [595, 305] width 73 height 68
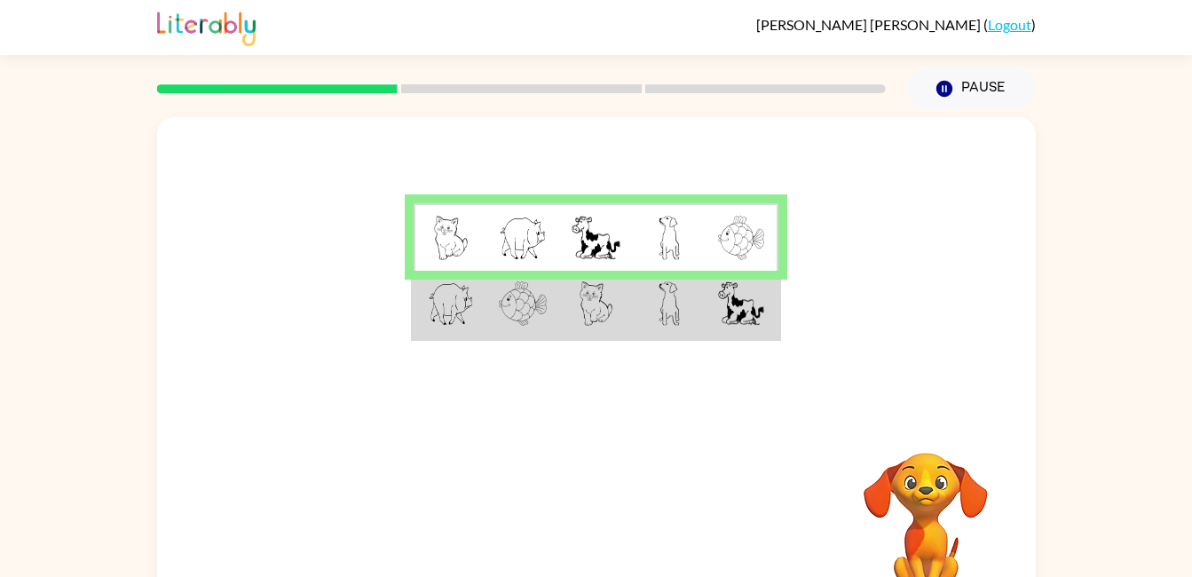
click at [452, 309] on img at bounding box center [451, 303] width 46 height 44
click at [449, 312] on img at bounding box center [451, 303] width 46 height 44
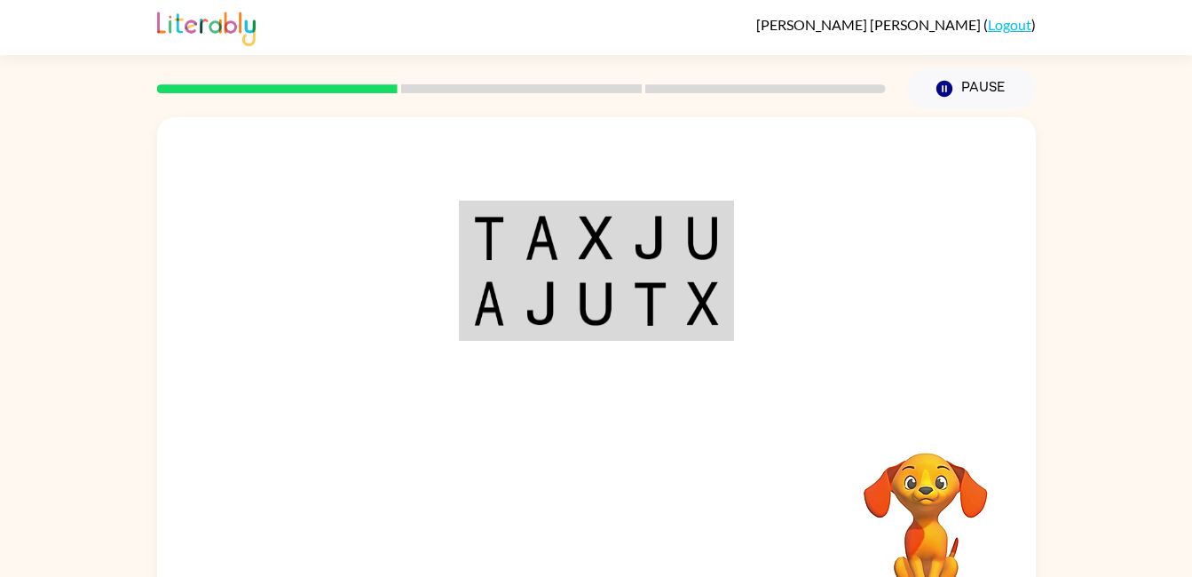
click at [578, 251] on img at bounding box center [595, 238] width 34 height 44
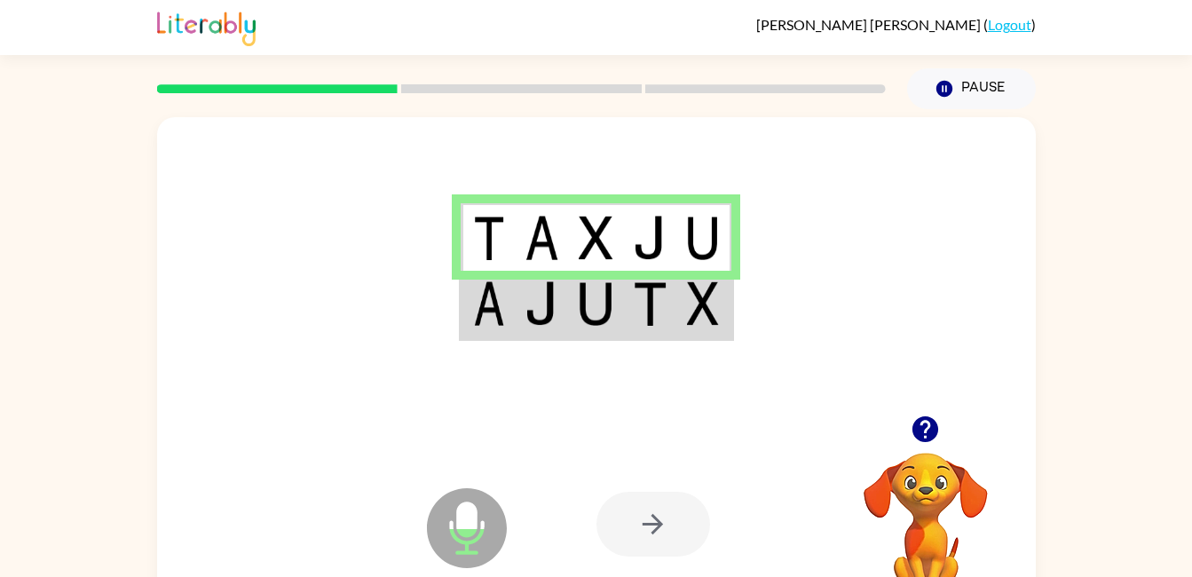
click at [580, 293] on img at bounding box center [595, 303] width 34 height 44
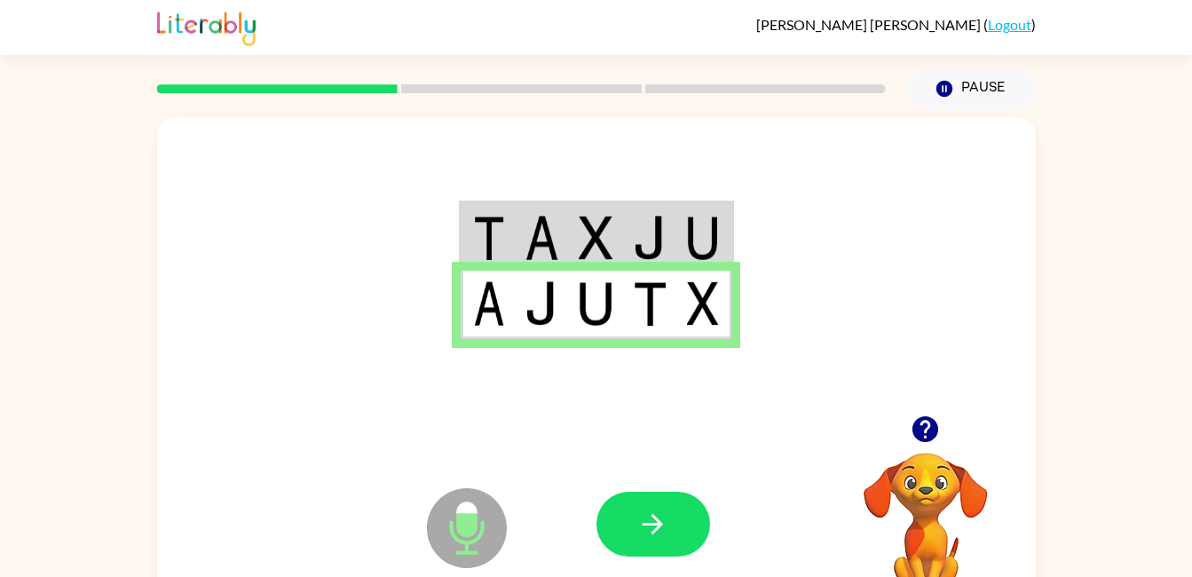
click at [651, 489] on icon "Microphone The Microphone is here when it is your turn to talk" at bounding box center [555, 550] width 266 height 133
click at [664, 516] on icon "button" at bounding box center [652, 523] width 31 height 31
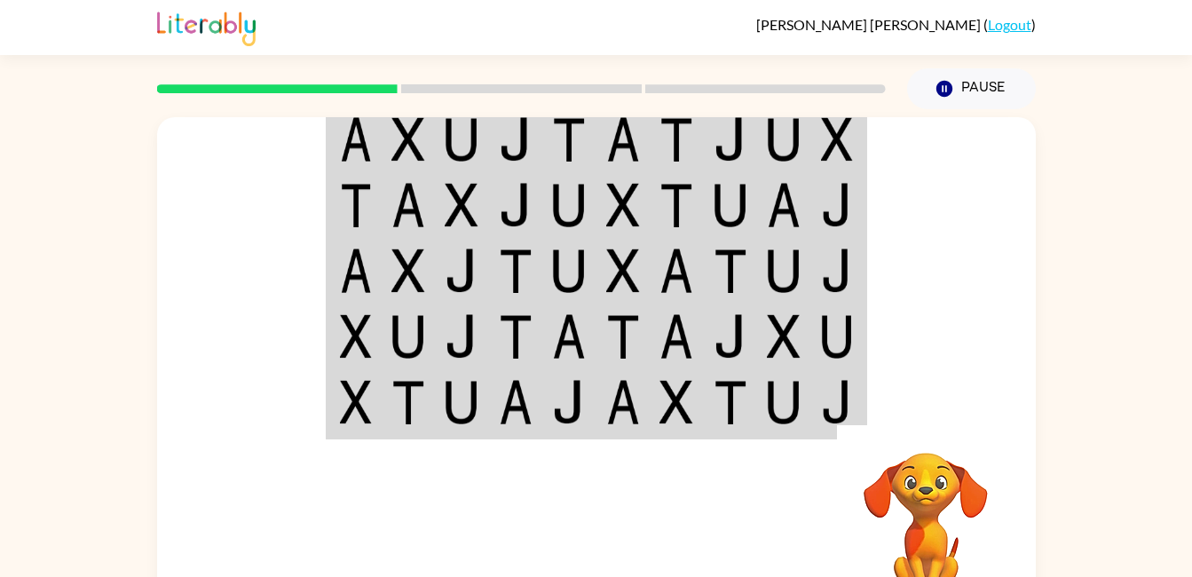
click at [426, 140] on td at bounding box center [409, 139] width 54 height 68
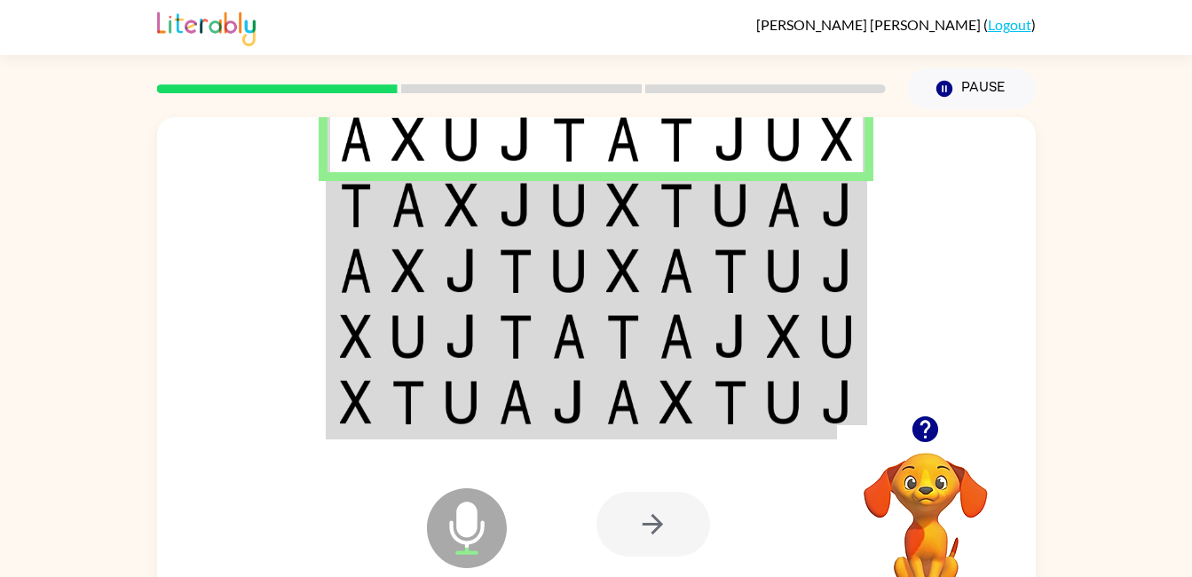
drag, startPoint x: 475, startPoint y: 211, endPoint x: 421, endPoint y: 209, distance: 53.3
click at [421, 209] on img at bounding box center [408, 205] width 34 height 44
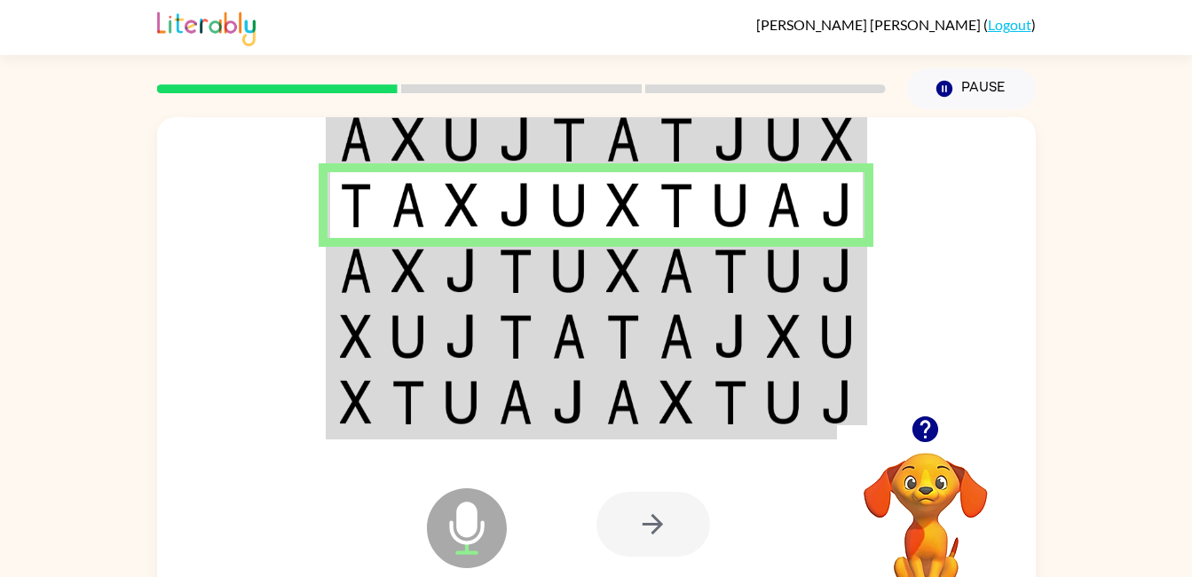
drag, startPoint x: 421, startPoint y: 209, endPoint x: 501, endPoint y: 286, distance: 111.1
click at [501, 286] on tbody at bounding box center [595, 271] width 537 height 333
click at [438, 273] on td at bounding box center [462, 271] width 54 height 66
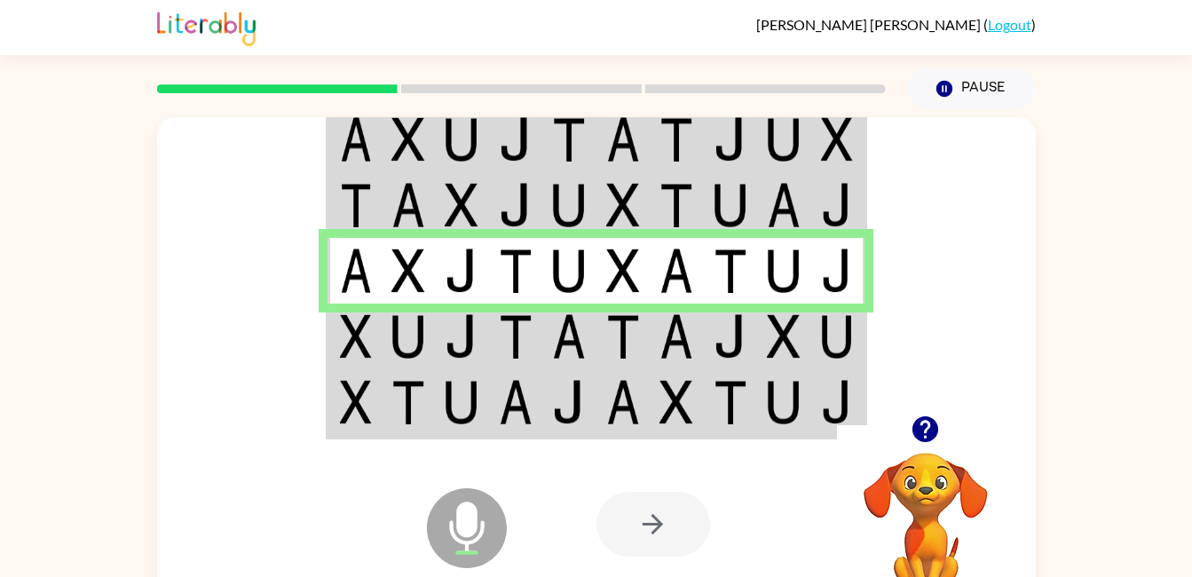
click at [396, 341] on img at bounding box center [408, 336] width 34 height 44
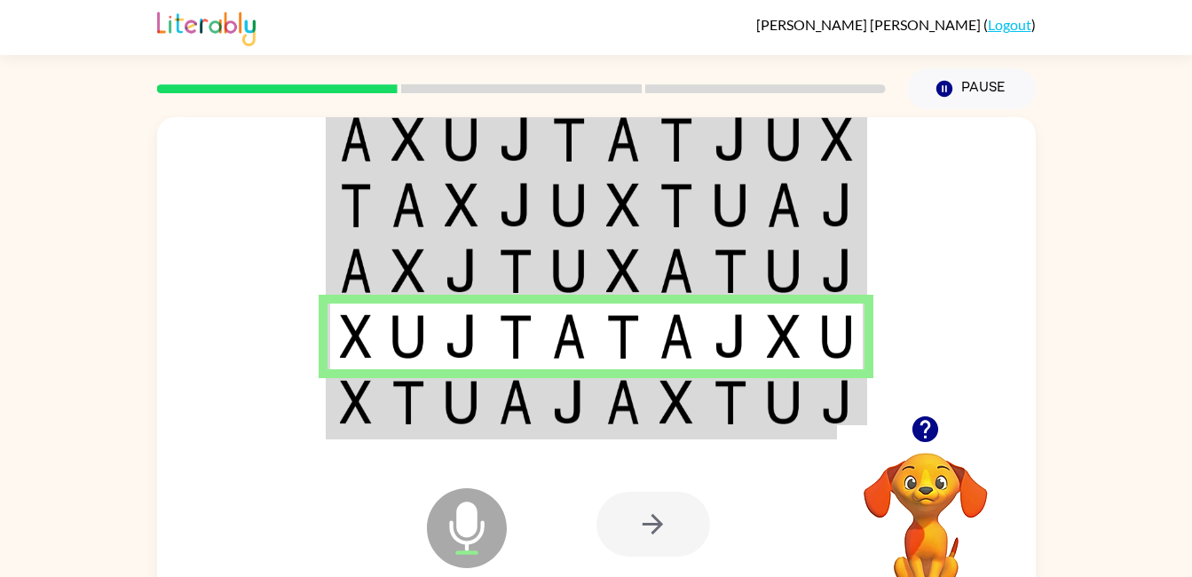
click at [338, 413] on td at bounding box center [354, 403] width 54 height 68
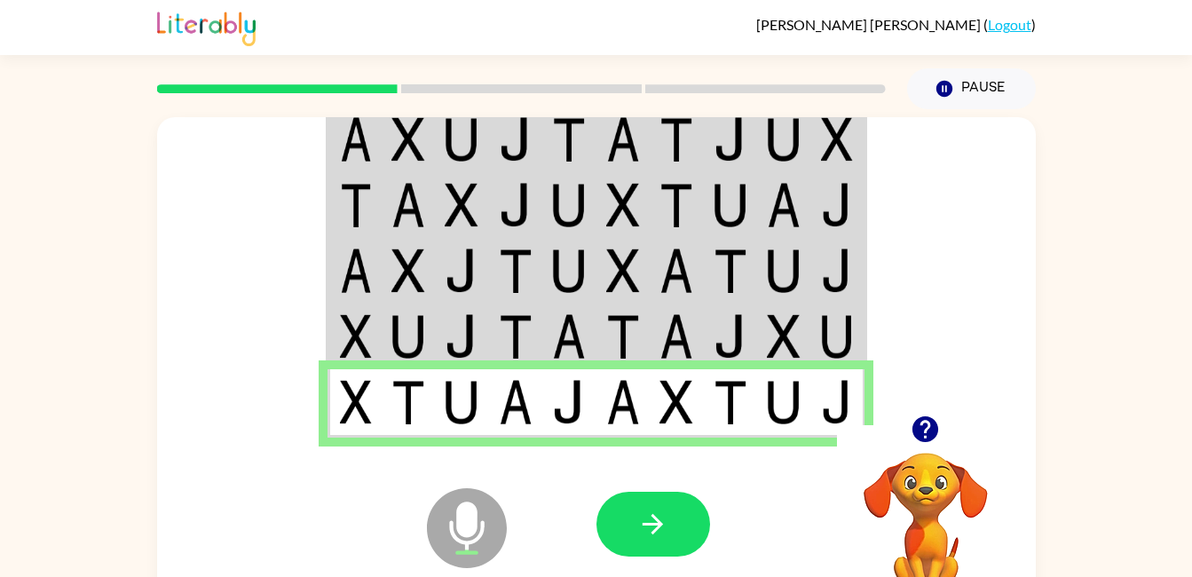
click at [663, 521] on icon "button" at bounding box center [652, 523] width 31 height 31
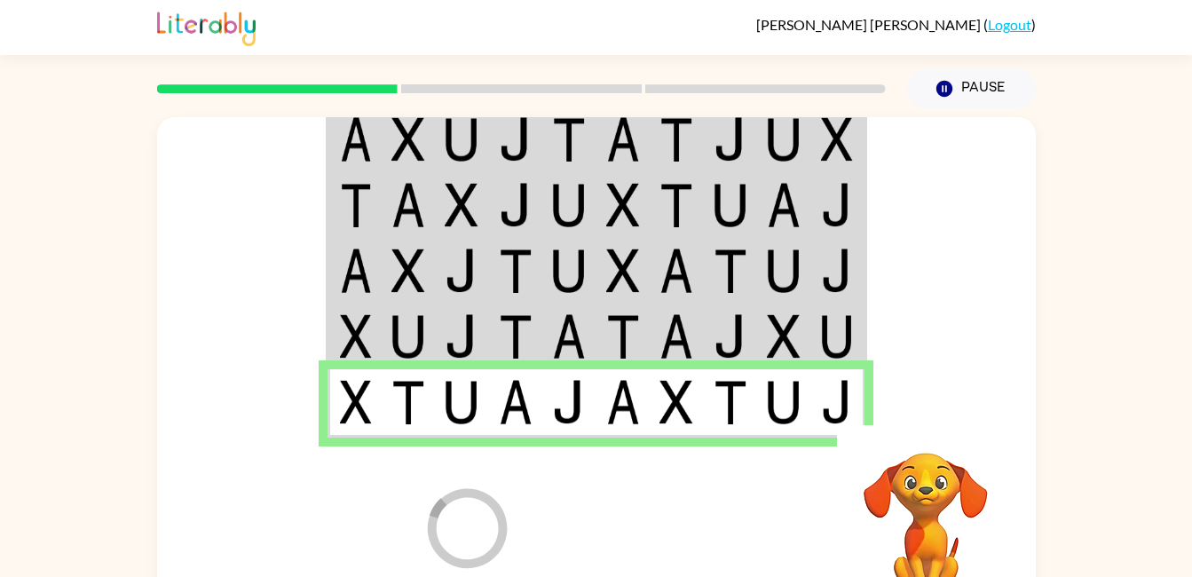
click at [446, 123] on img at bounding box center [462, 139] width 34 height 44
click at [462, 138] on img at bounding box center [462, 139] width 34 height 44
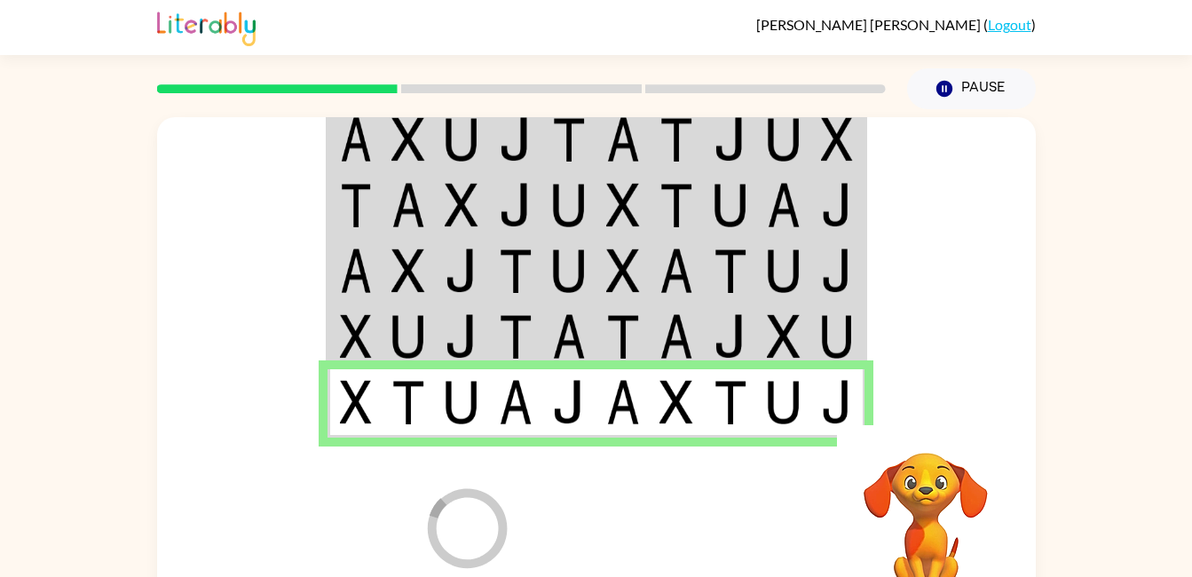
click at [462, 138] on img at bounding box center [462, 139] width 34 height 44
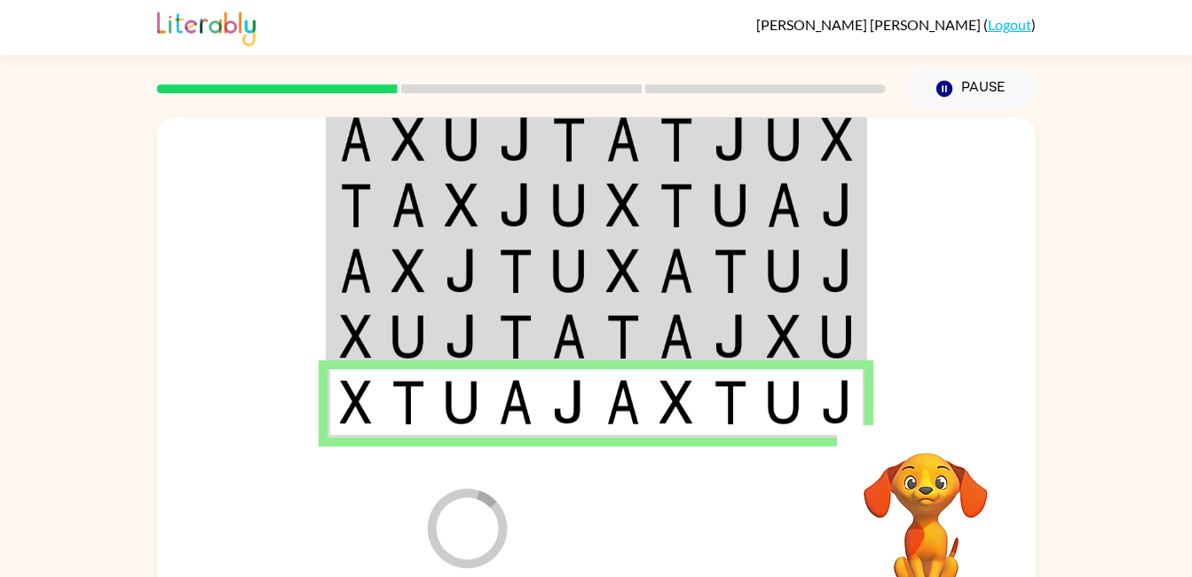
click at [462, 138] on img at bounding box center [462, 139] width 34 height 44
click at [428, 138] on td at bounding box center [409, 139] width 54 height 68
drag, startPoint x: 428, startPoint y: 138, endPoint x: 442, endPoint y: 145, distance: 15.5
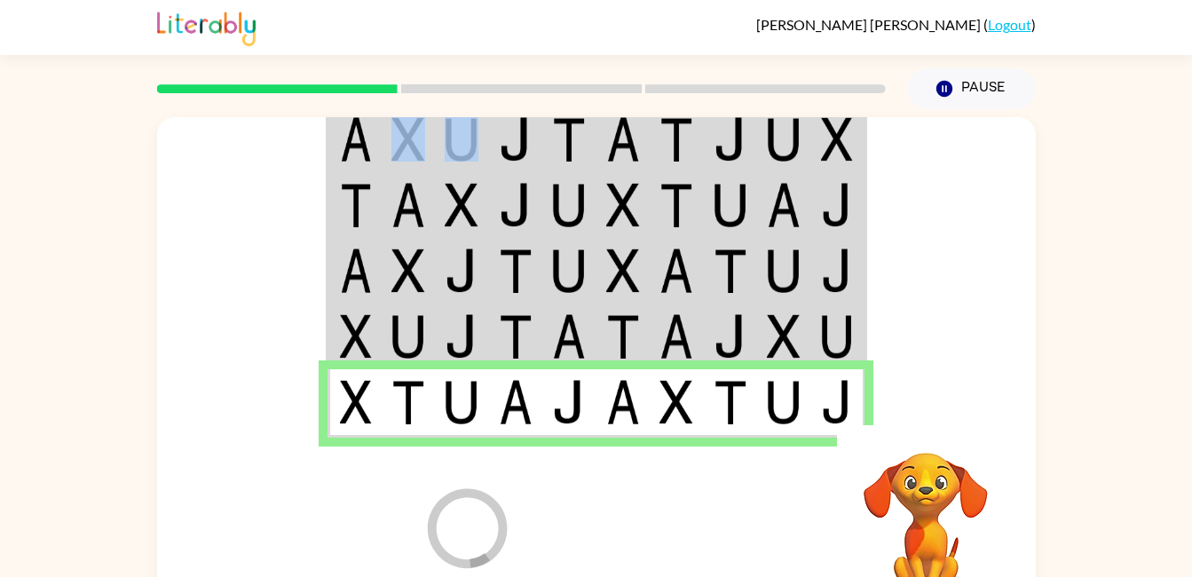
click at [442, 145] on td at bounding box center [462, 139] width 54 height 68
click at [459, 150] on img at bounding box center [462, 139] width 34 height 44
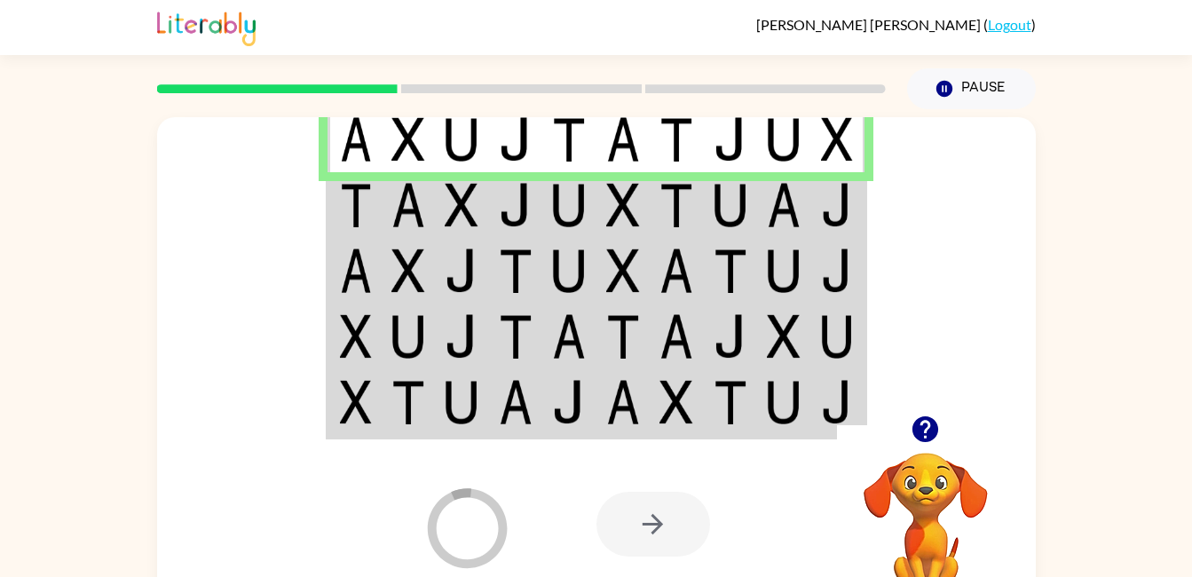
click at [527, 214] on img at bounding box center [516, 205] width 34 height 44
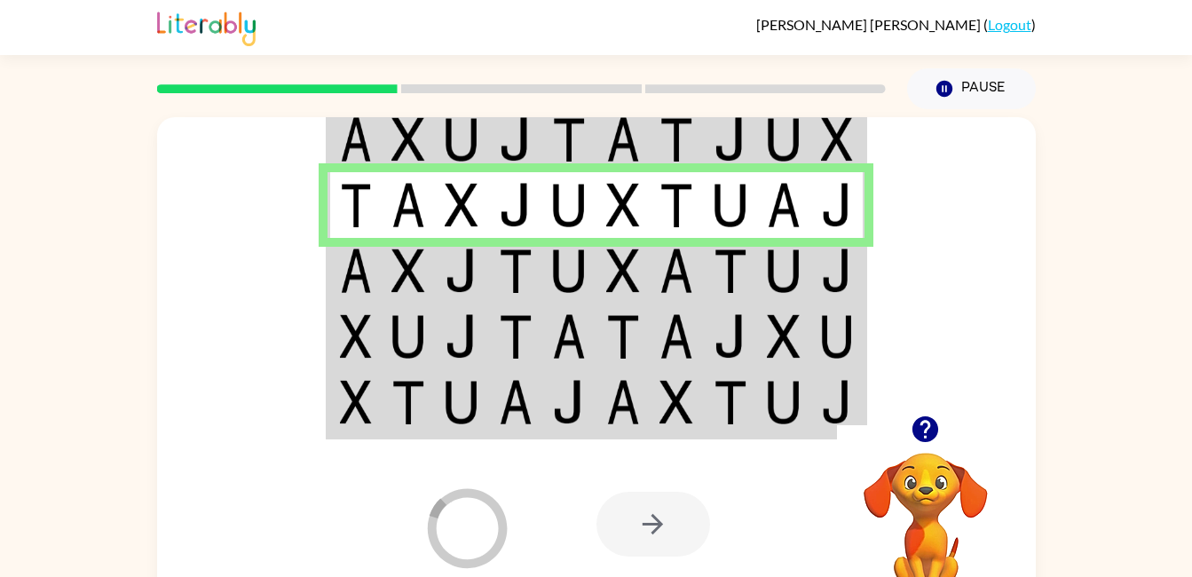
click at [415, 283] on img at bounding box center [408, 270] width 34 height 44
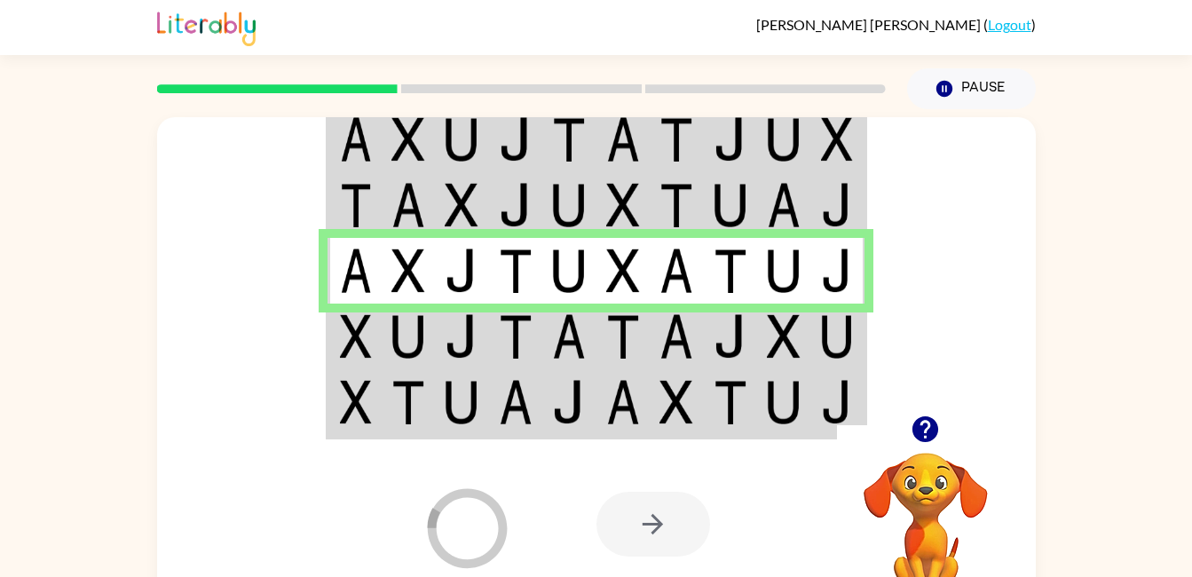
click at [482, 350] on td at bounding box center [462, 336] width 54 height 66
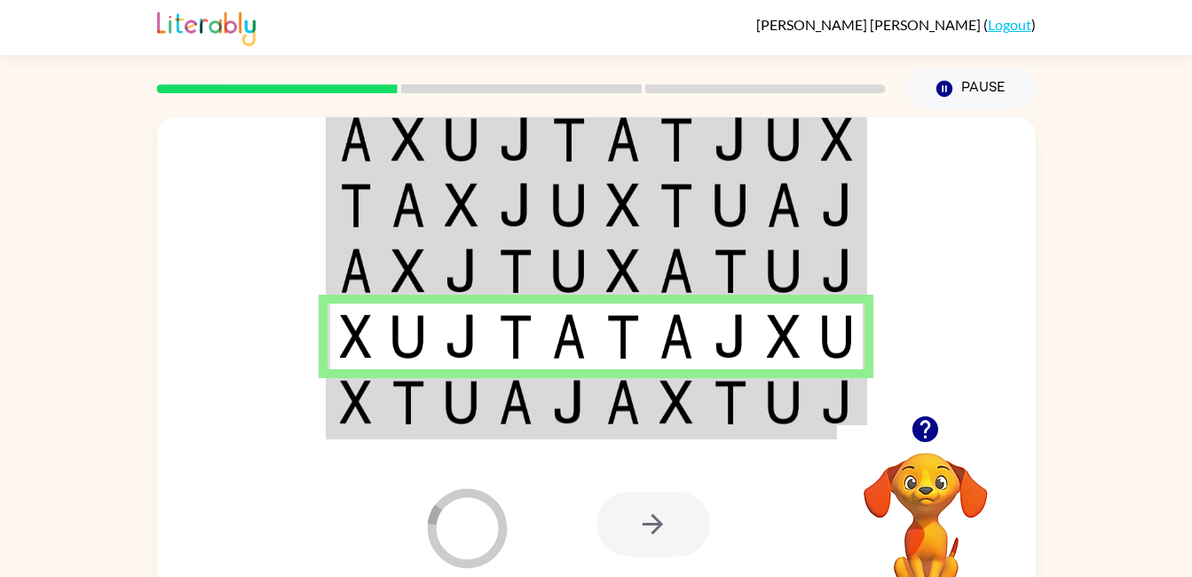
click at [445, 405] on img at bounding box center [462, 402] width 34 height 44
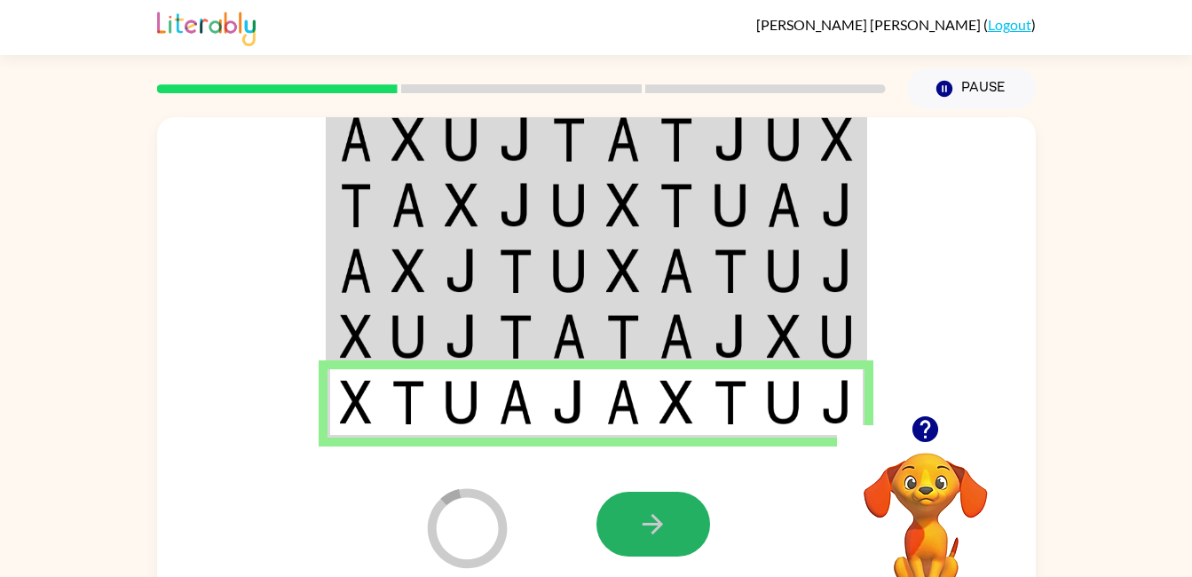
click at [661, 499] on button "button" at bounding box center [653, 524] width 114 height 65
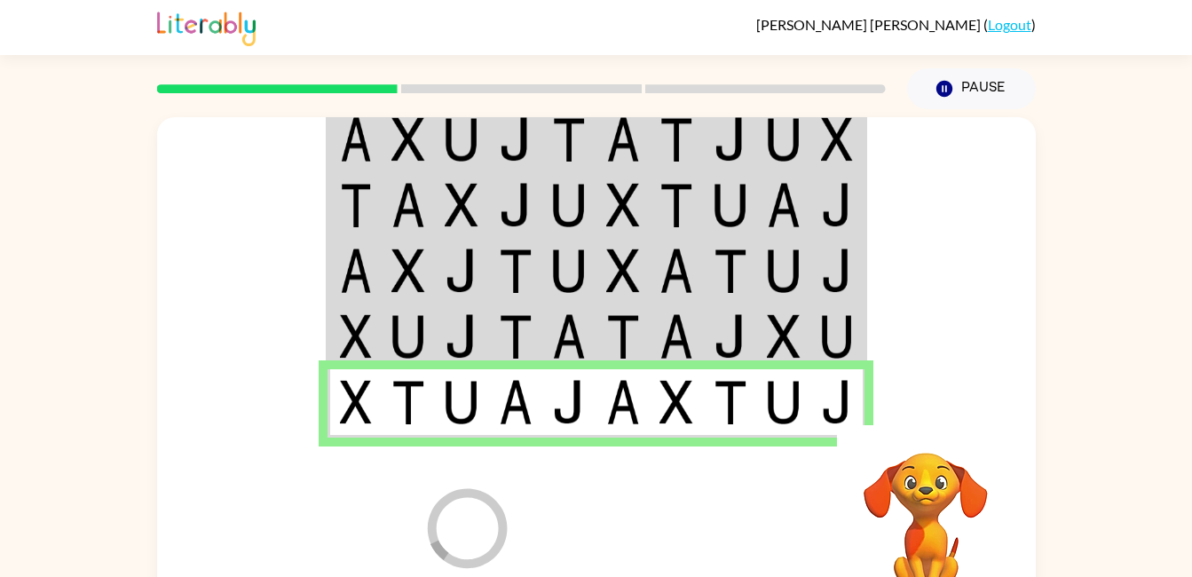
click at [645, 385] on td at bounding box center [623, 403] width 54 height 68
click at [493, 513] on icon "Loader Your response is being sent to our graders" at bounding box center [466, 528] width 106 height 106
click at [499, 543] on icon "Loader Your response is being sent to our graders" at bounding box center [466, 528] width 106 height 106
click at [436, 536] on icon at bounding box center [468, 528] width 80 height 80
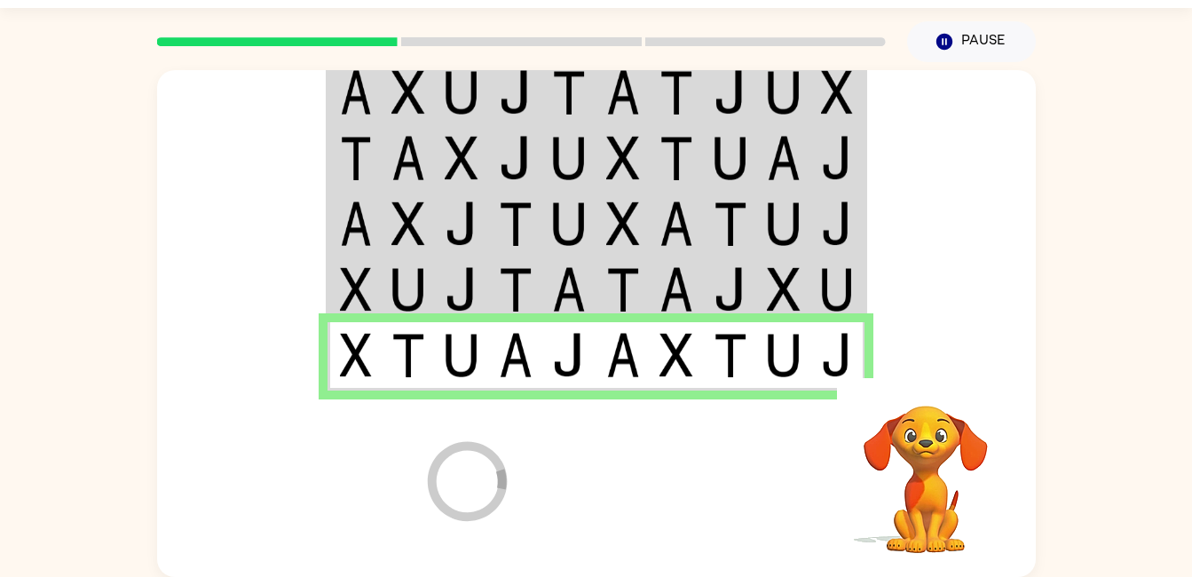
scroll to position [35, 0]
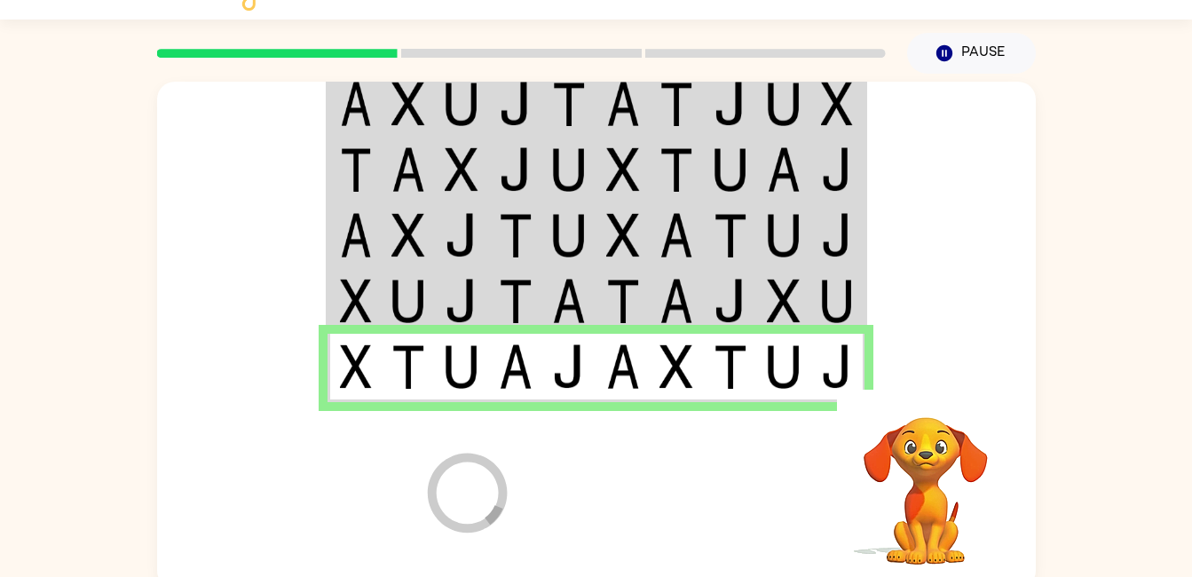
click at [486, 241] on td at bounding box center [462, 235] width 54 height 66
click at [484, 225] on td at bounding box center [462, 235] width 54 height 66
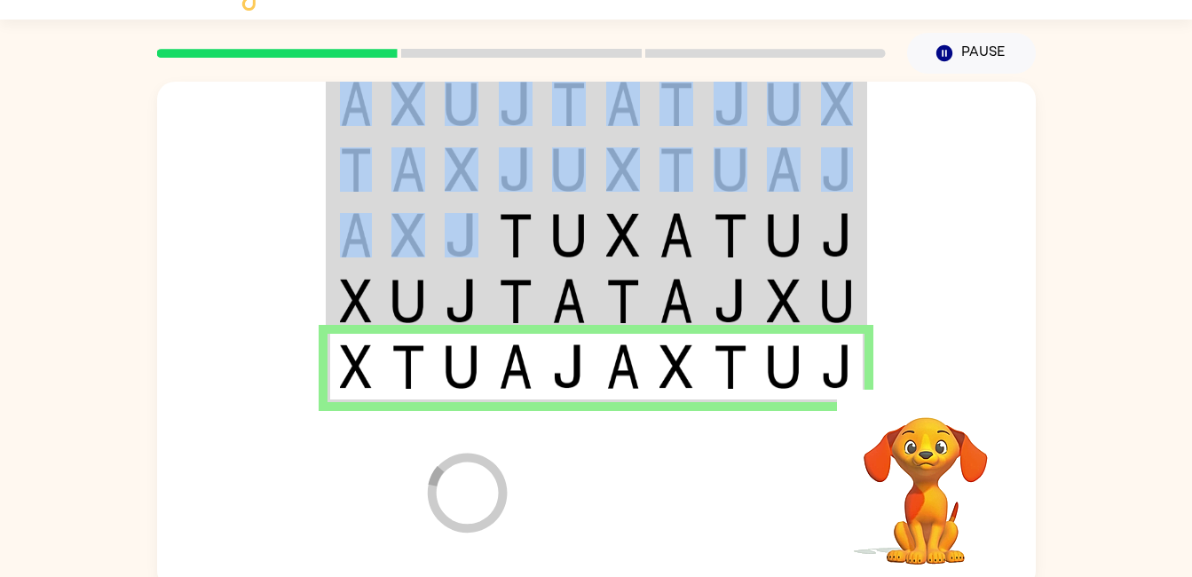
drag, startPoint x: 484, startPoint y: 225, endPoint x: 449, endPoint y: 216, distance: 36.8
click at [449, 216] on img at bounding box center [462, 235] width 34 height 44
click at [450, 238] on img at bounding box center [462, 235] width 34 height 44
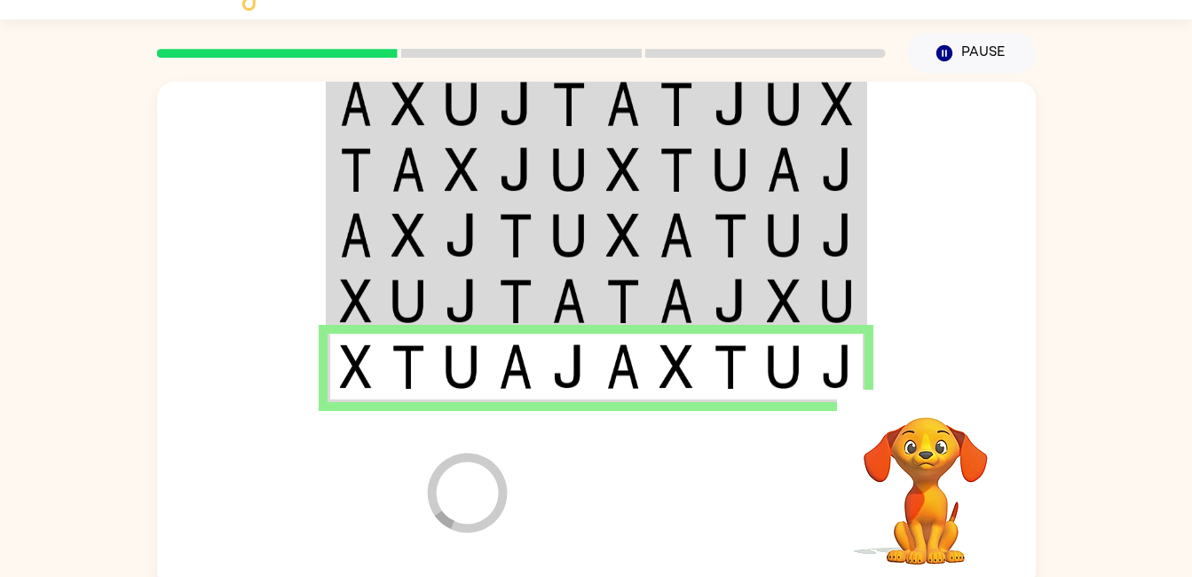
click at [532, 250] on td at bounding box center [516, 235] width 54 height 66
click at [454, 250] on img at bounding box center [462, 235] width 34 height 44
drag, startPoint x: 454, startPoint y: 250, endPoint x: 435, endPoint y: 229, distance: 28.9
click at [435, 229] on td at bounding box center [462, 235] width 54 height 66
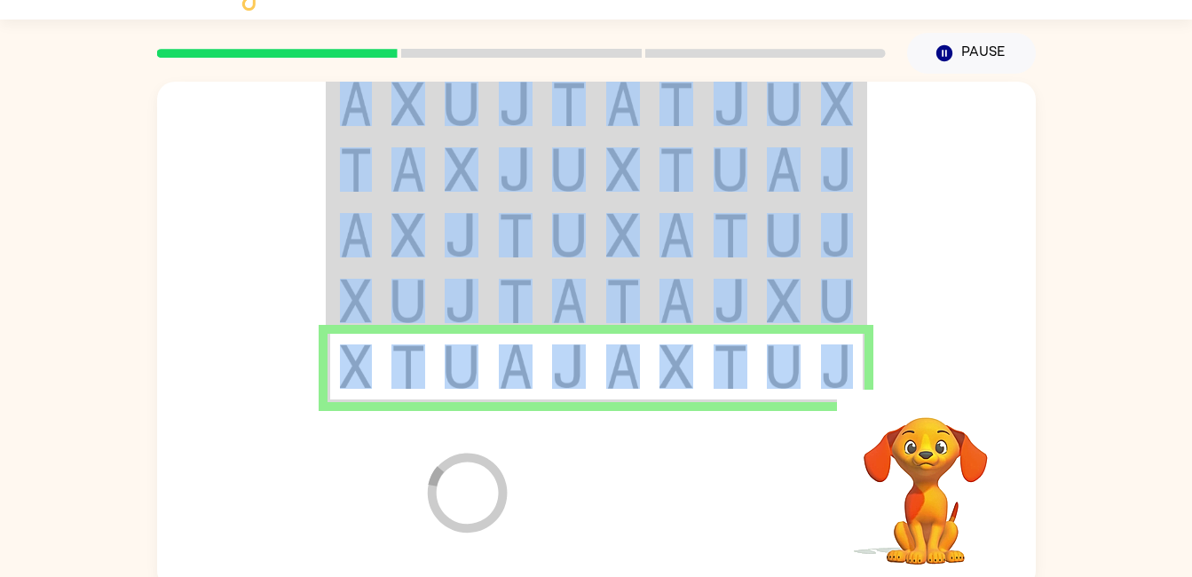
click at [435, 229] on td at bounding box center [462, 235] width 54 height 66
drag, startPoint x: 435, startPoint y: 229, endPoint x: 413, endPoint y: 226, distance: 21.5
click at [413, 226] on img at bounding box center [408, 235] width 34 height 44
click at [911, 464] on video "Your browser must support playing .mp4 files to use Literably. Please try using…" at bounding box center [925, 478] width 177 height 177
click at [982, 43] on button "Pause Pause" at bounding box center [971, 53] width 129 height 41
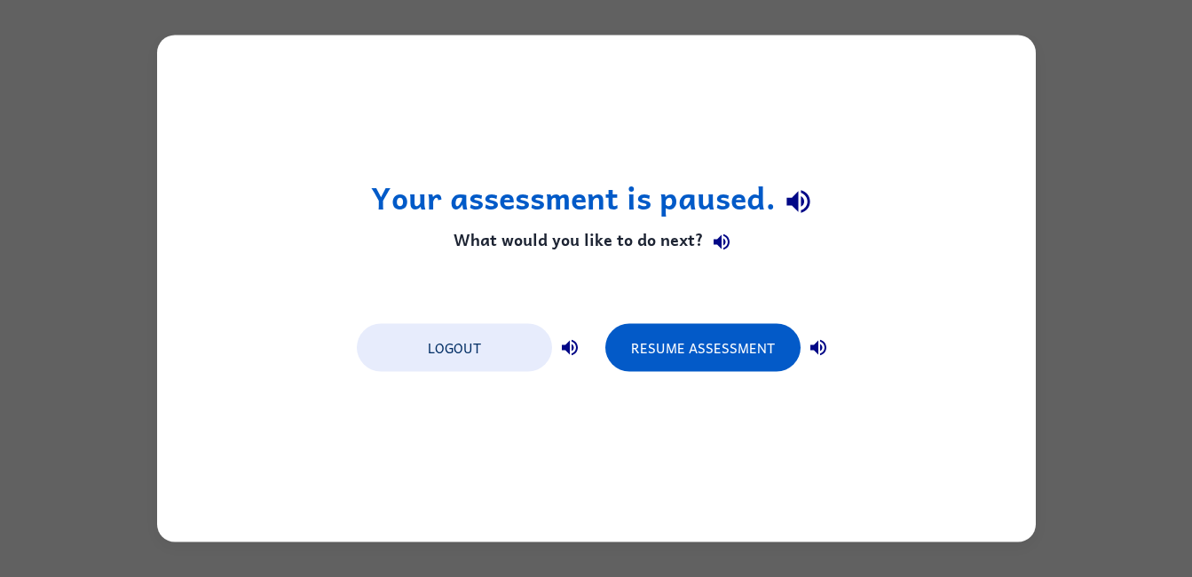
scroll to position [0, 0]
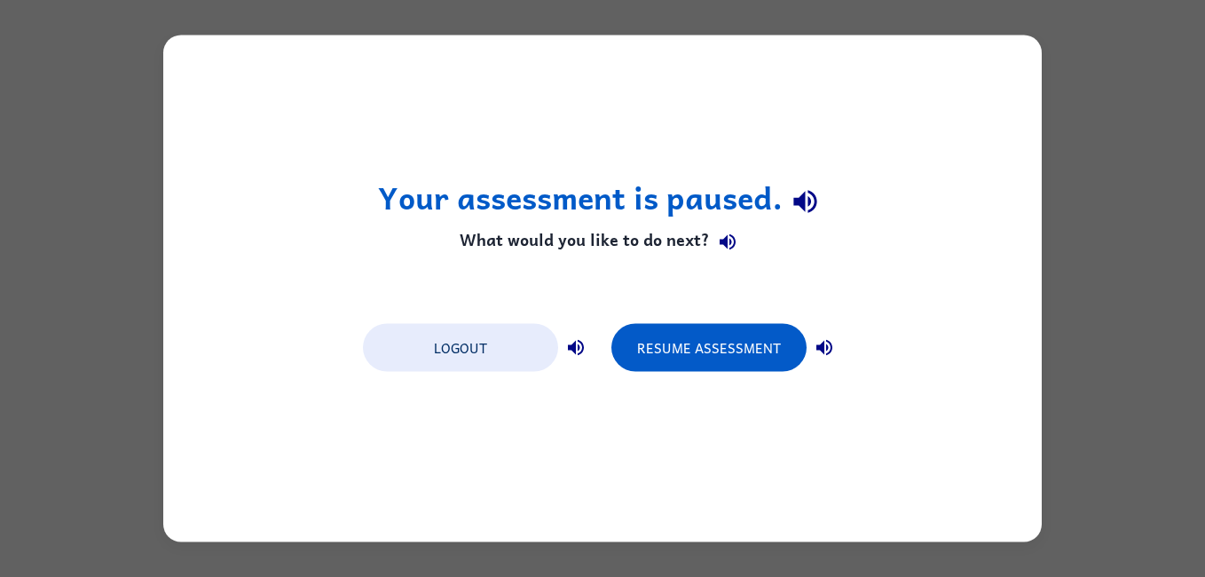
click at [704, 360] on button "Resume Assessment" at bounding box center [708, 348] width 195 height 48
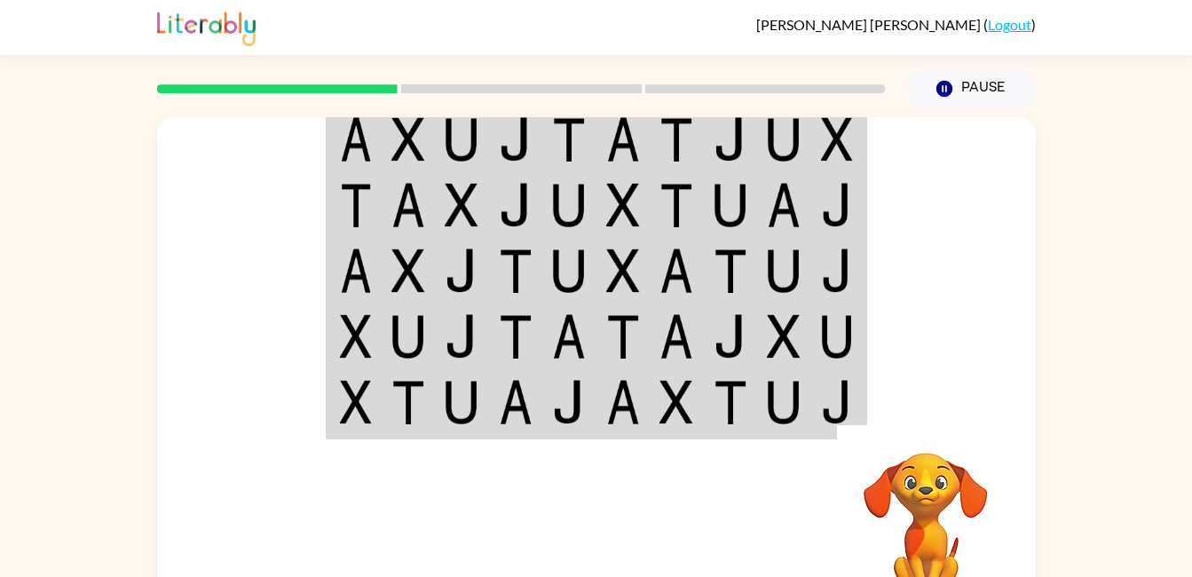
click at [405, 140] on img at bounding box center [408, 139] width 34 height 44
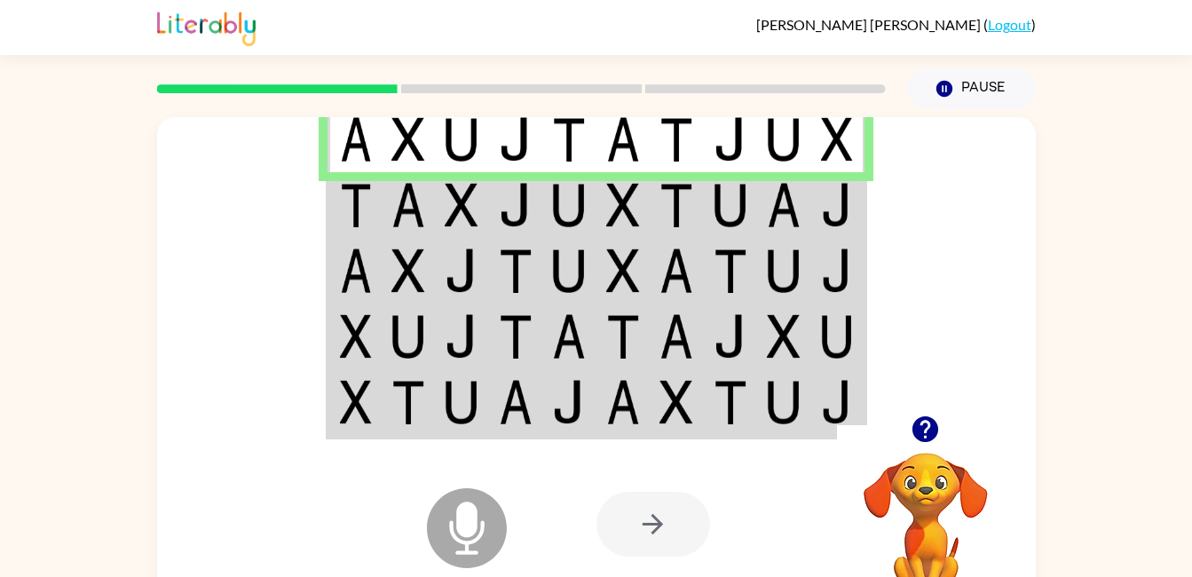
click at [394, 197] on img at bounding box center [408, 205] width 34 height 44
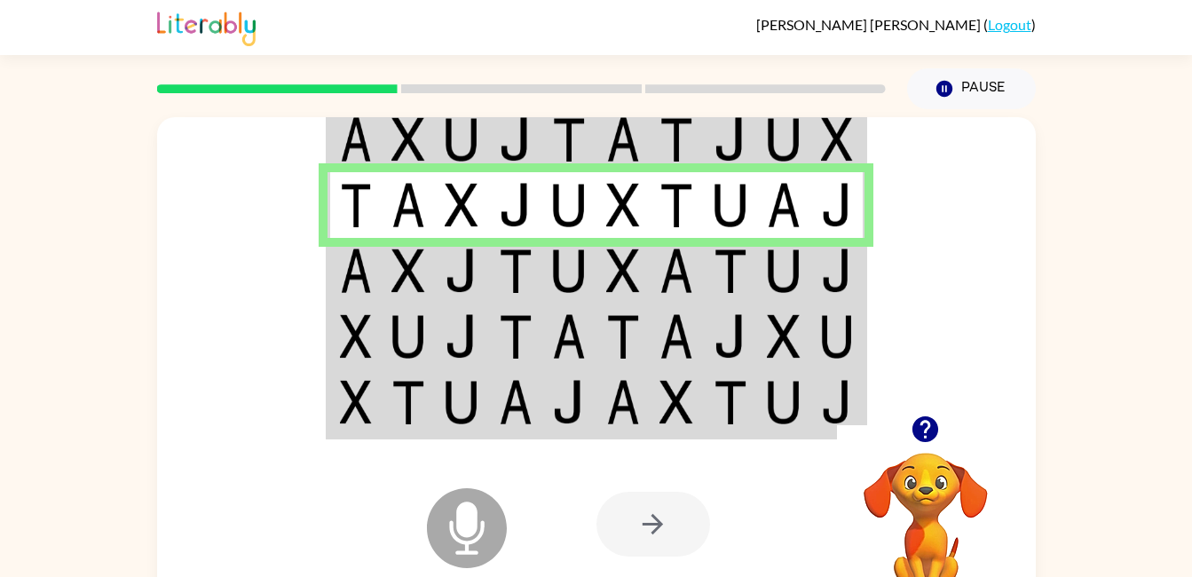
click at [394, 197] on img at bounding box center [408, 205] width 34 height 44
click at [351, 280] on img at bounding box center [356, 270] width 32 height 44
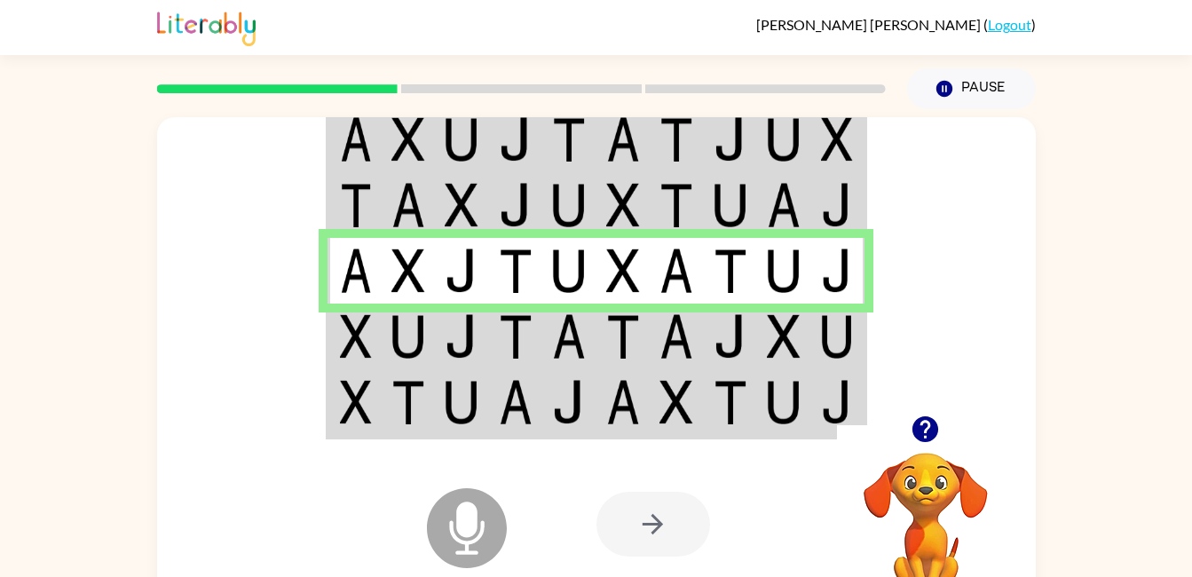
click at [340, 331] on img at bounding box center [356, 336] width 32 height 44
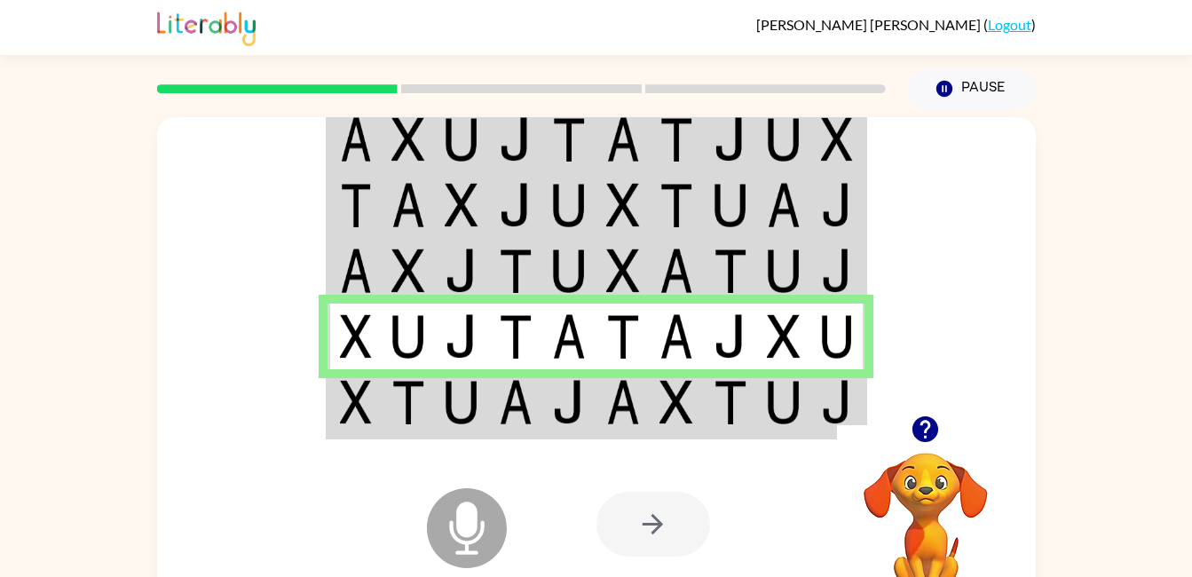
click at [372, 381] on td at bounding box center [354, 403] width 54 height 68
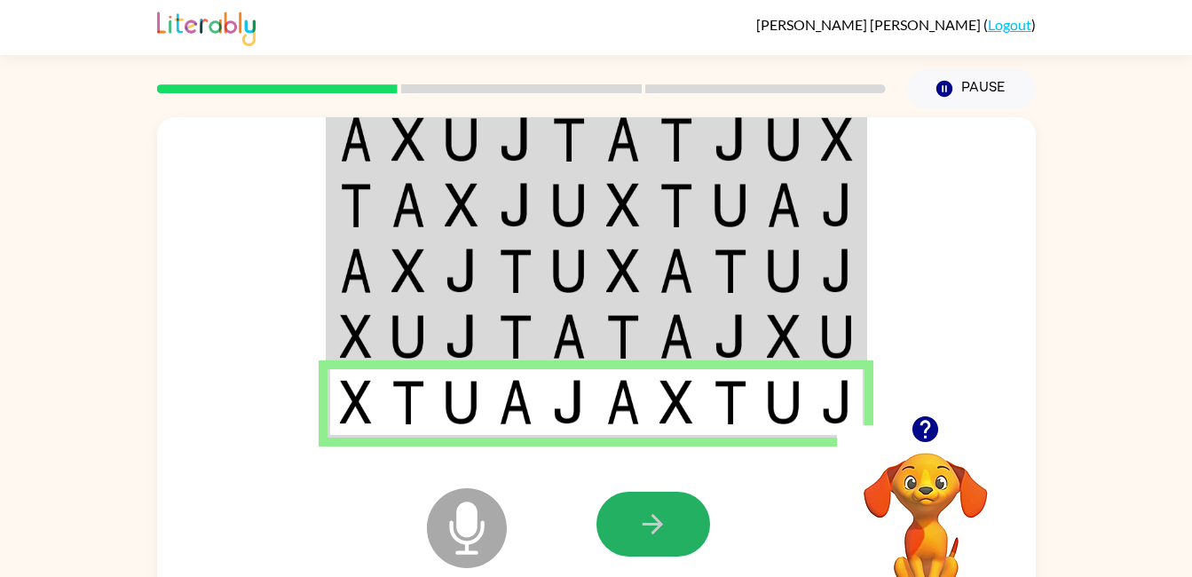
click at [620, 526] on button "button" at bounding box center [653, 524] width 114 height 65
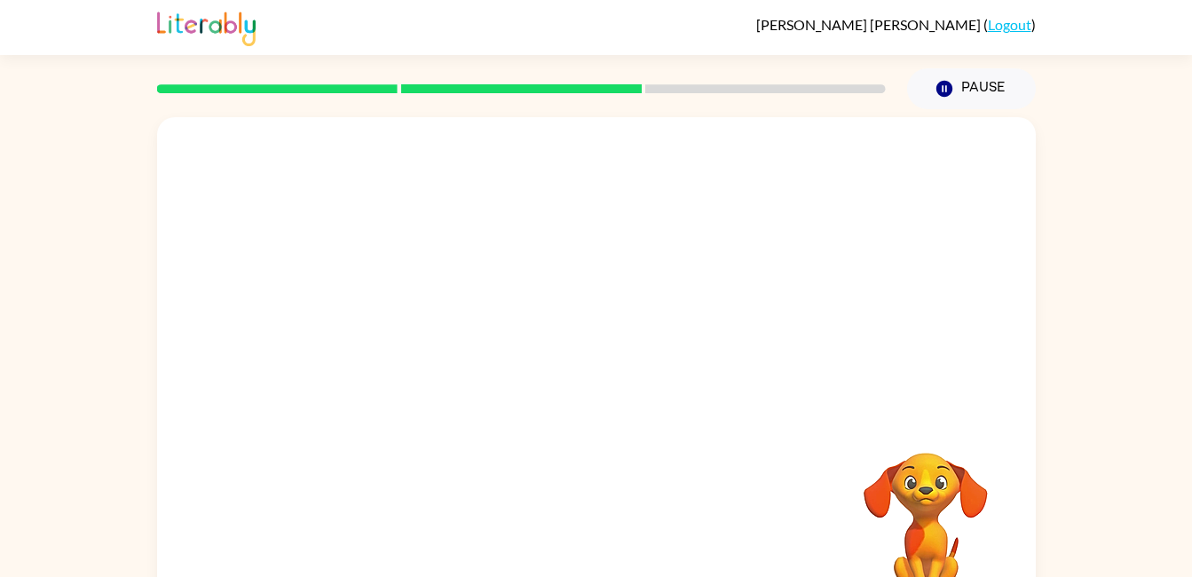
click at [578, 523] on div "Your browser must support playing .mp4 files to use Literably. Please try using…" at bounding box center [596, 370] width 878 height 507
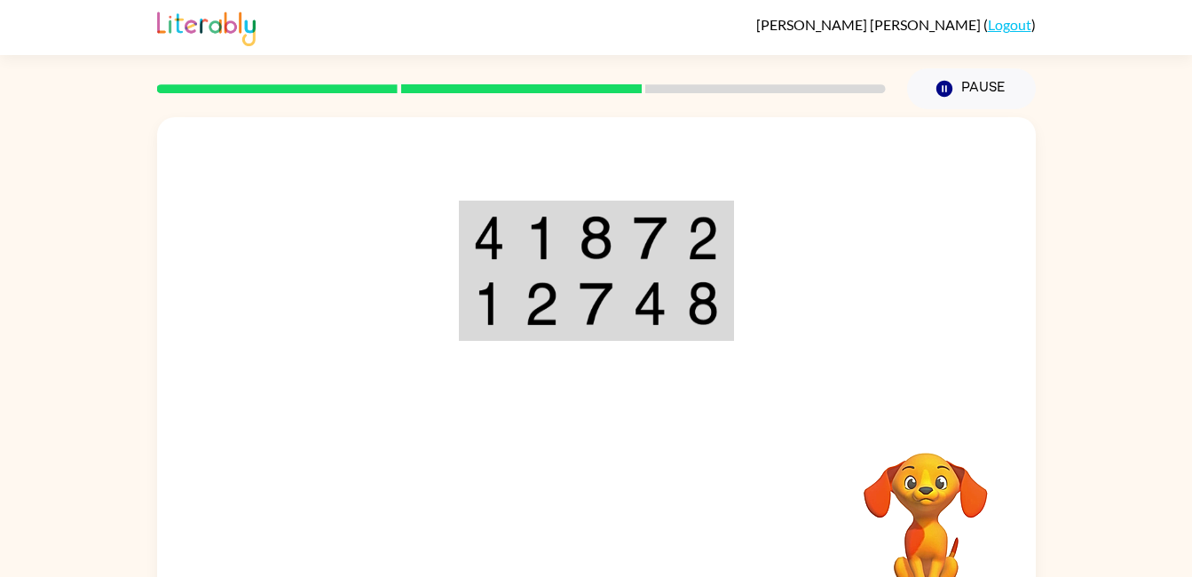
click at [583, 250] on img at bounding box center [595, 238] width 34 height 44
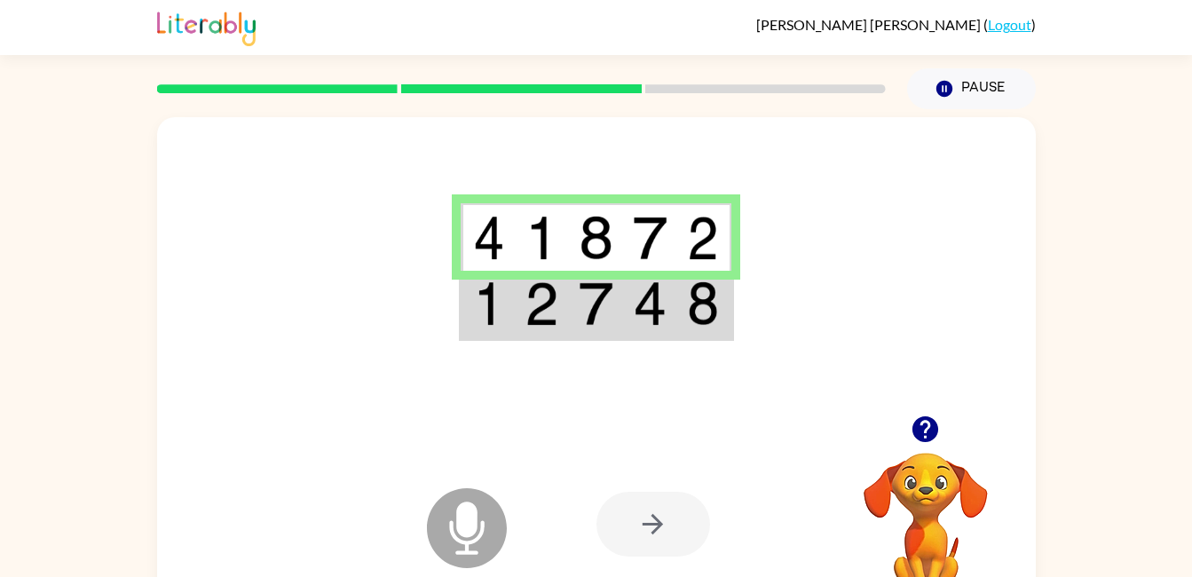
click at [583, 250] on img at bounding box center [595, 238] width 34 height 44
click at [591, 305] on img at bounding box center [595, 303] width 34 height 44
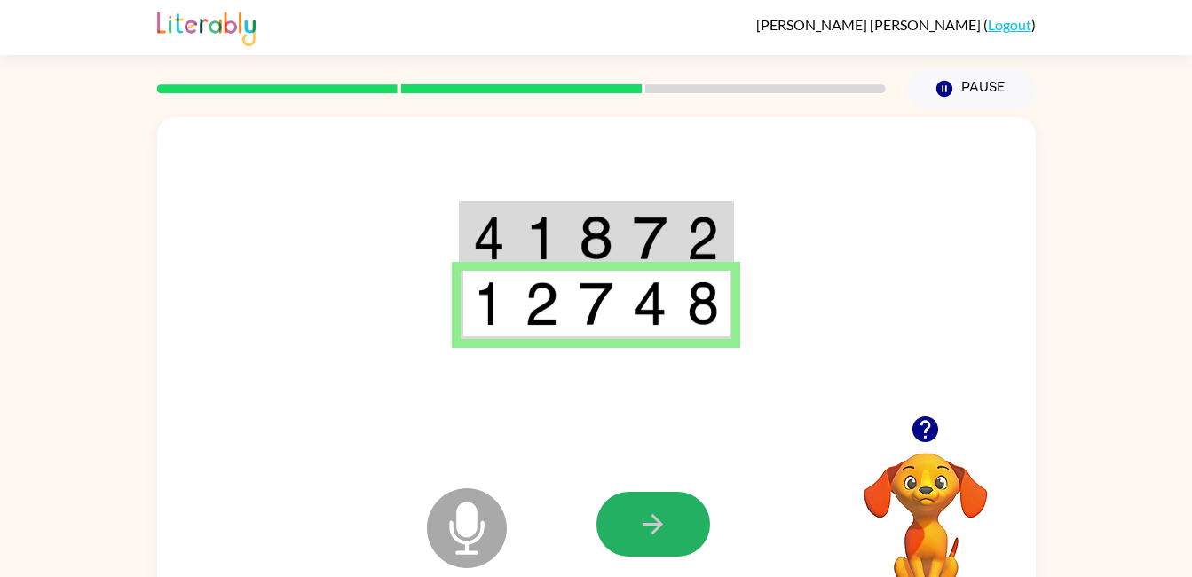
click at [677, 530] on button "button" at bounding box center [653, 524] width 114 height 65
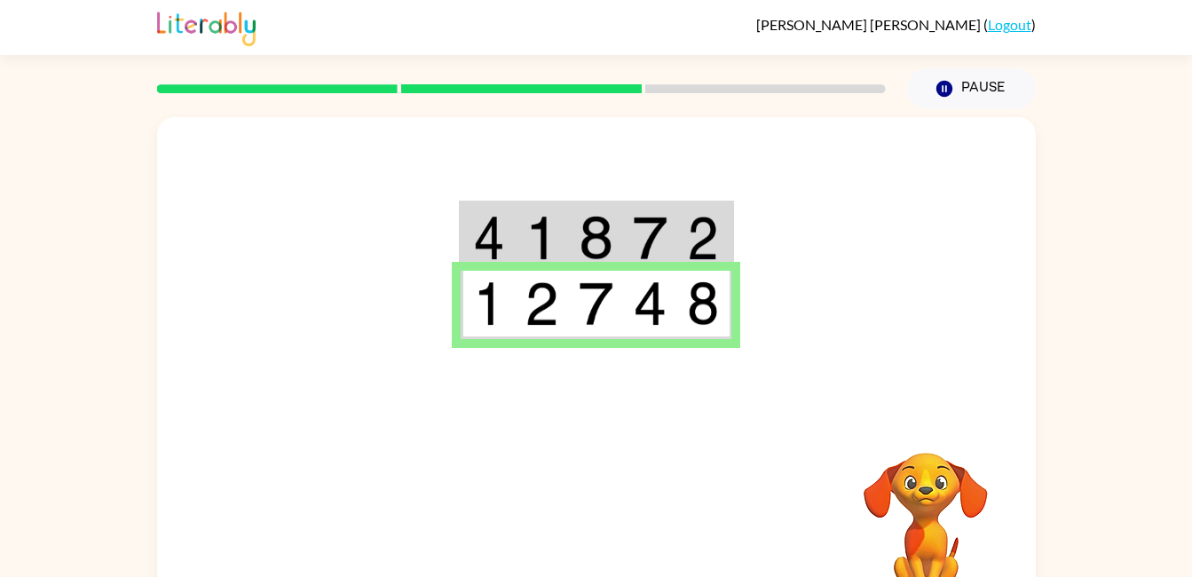
click at [526, 236] on img at bounding box center [541, 238] width 34 height 44
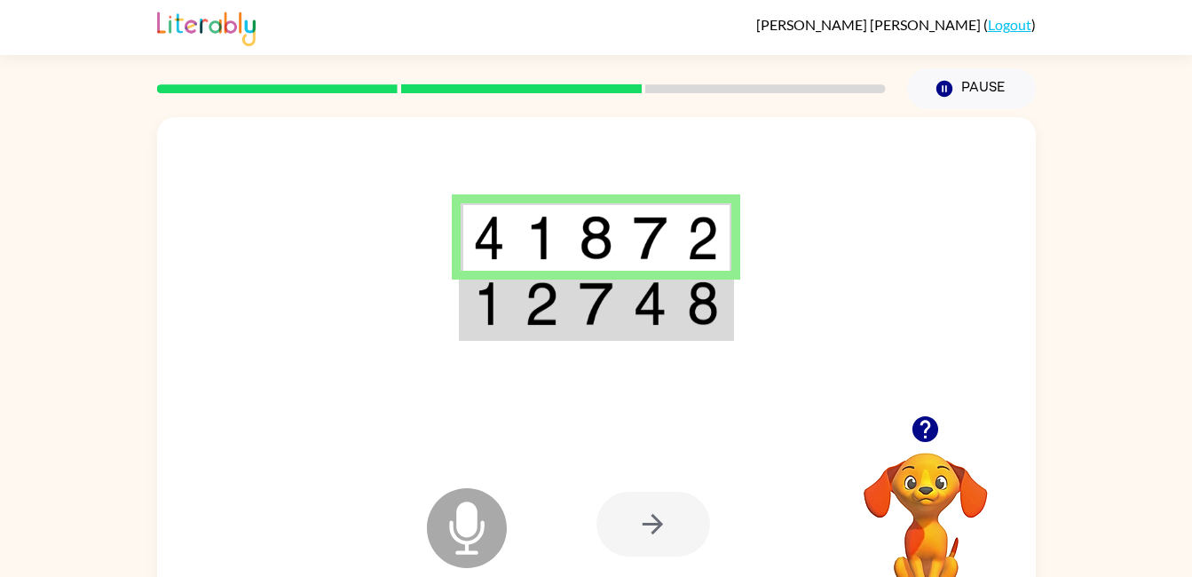
click at [526, 236] on img at bounding box center [541, 238] width 34 height 44
click at [578, 320] on img at bounding box center [595, 303] width 34 height 44
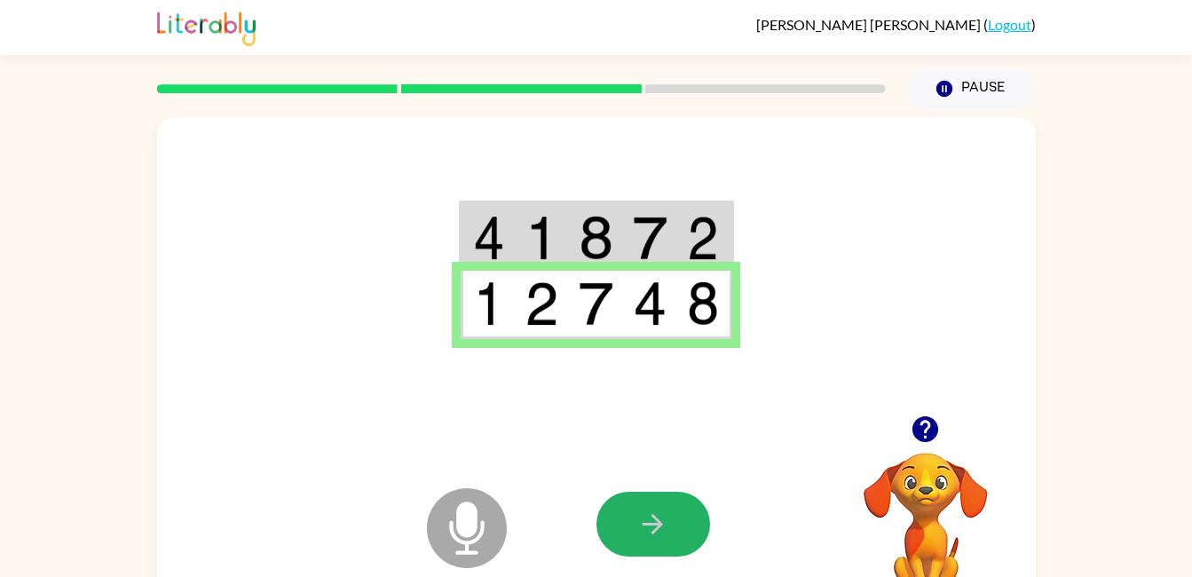
click at [645, 505] on button "button" at bounding box center [653, 524] width 114 height 65
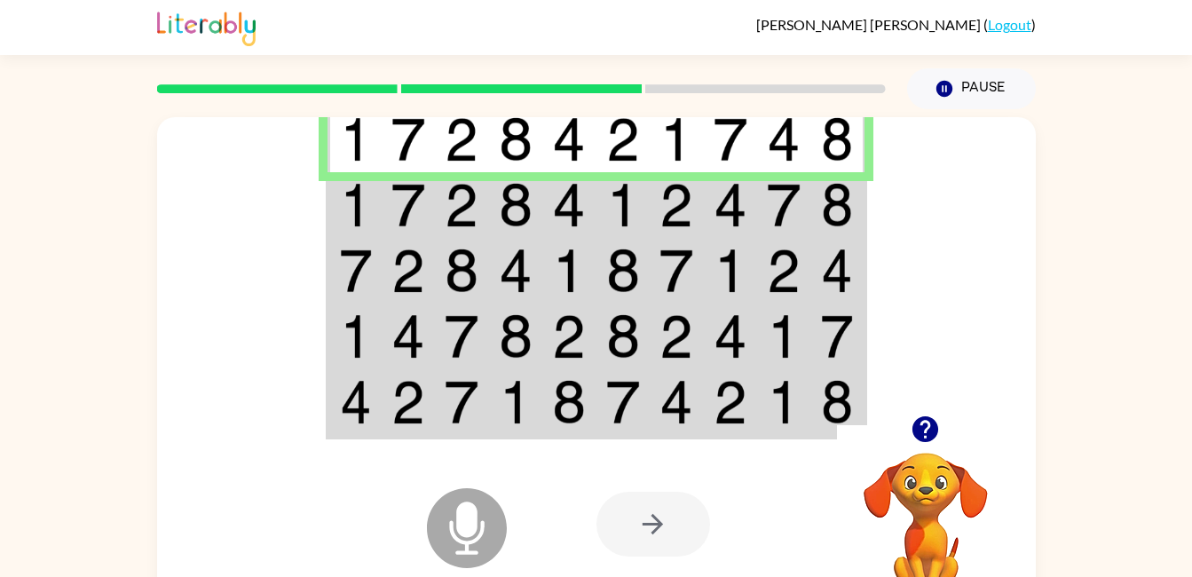
click at [386, 197] on td at bounding box center [409, 205] width 54 height 66
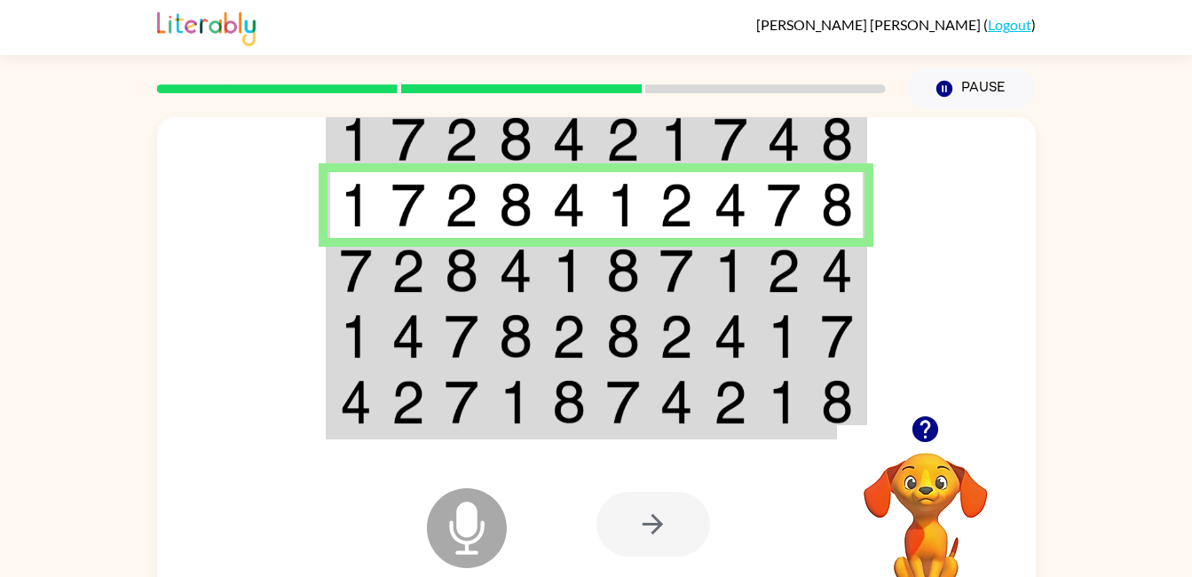
click at [378, 296] on td at bounding box center [354, 271] width 54 height 66
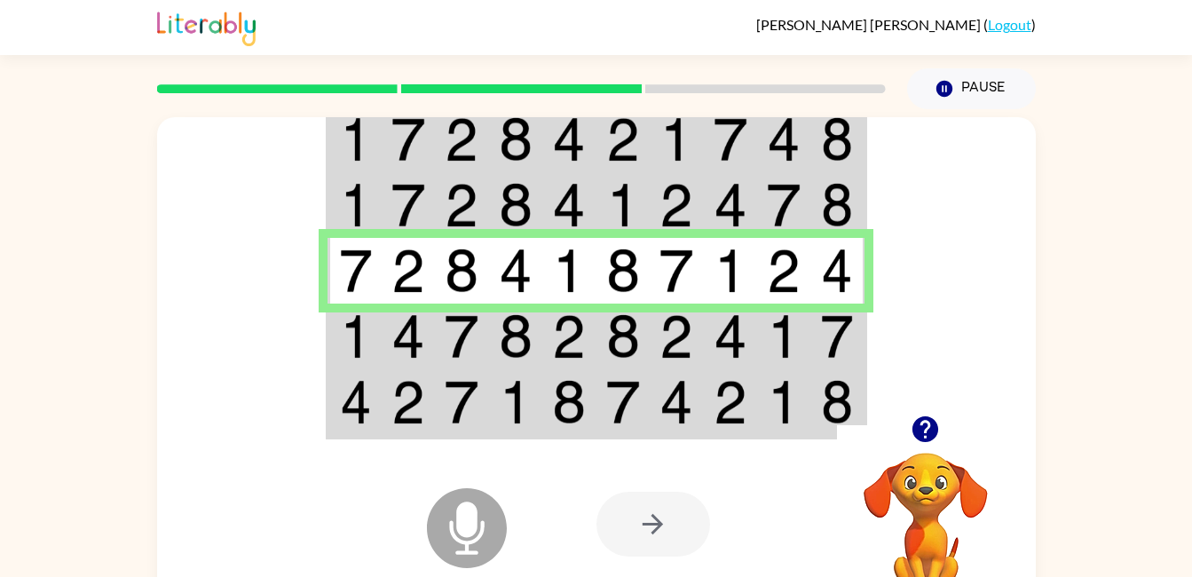
click at [448, 356] on img at bounding box center [462, 336] width 34 height 44
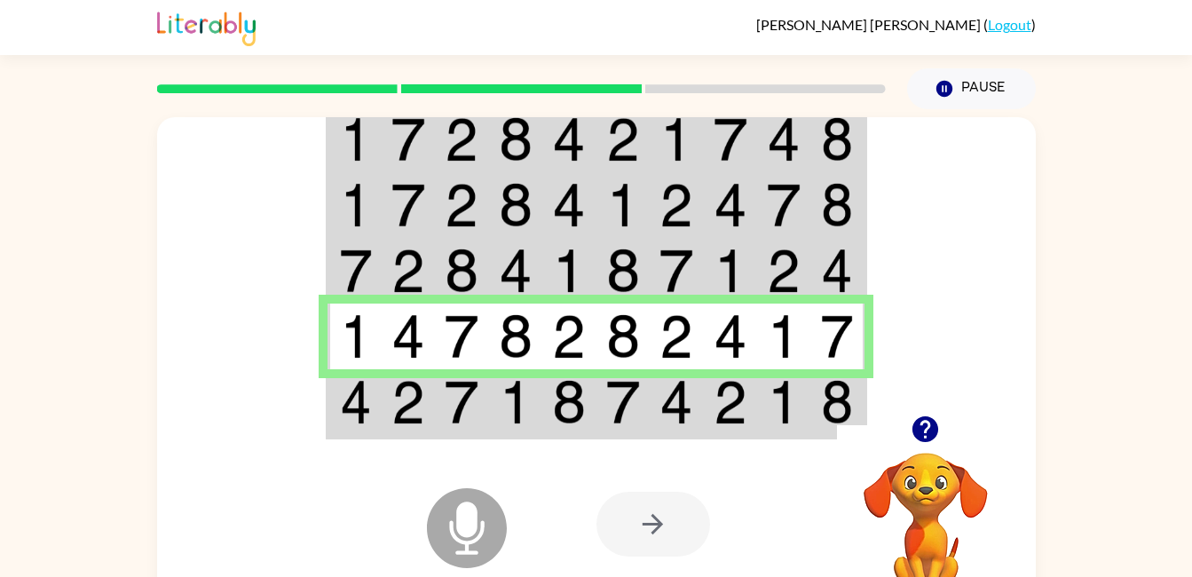
click at [583, 403] on img at bounding box center [569, 402] width 34 height 44
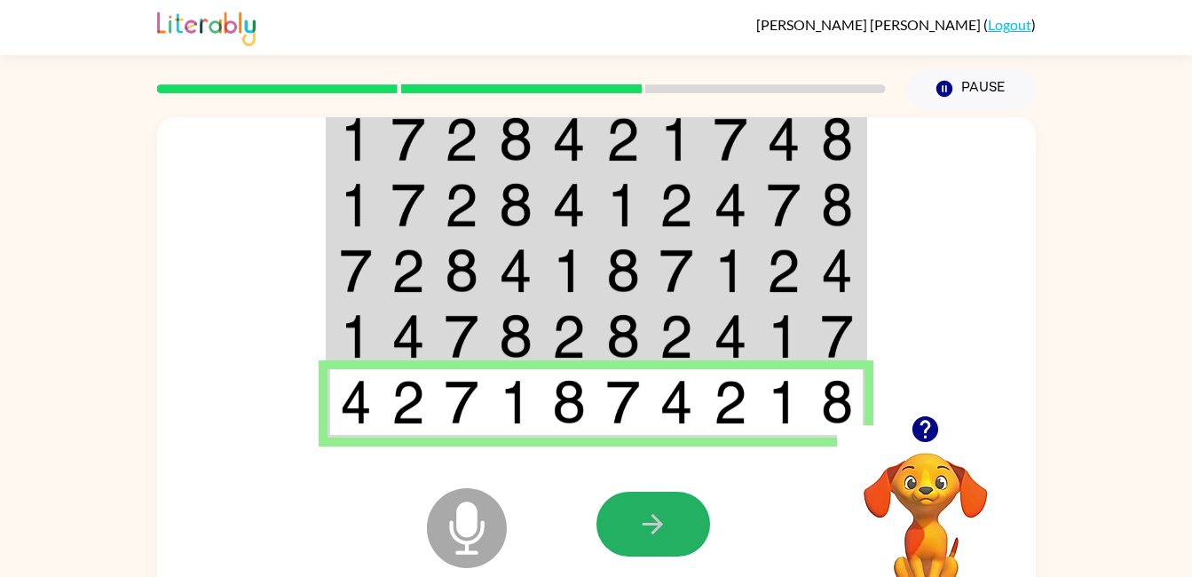
click at [651, 535] on icon "button" at bounding box center [652, 523] width 31 height 31
